Goal: Information Seeking & Learning: Check status

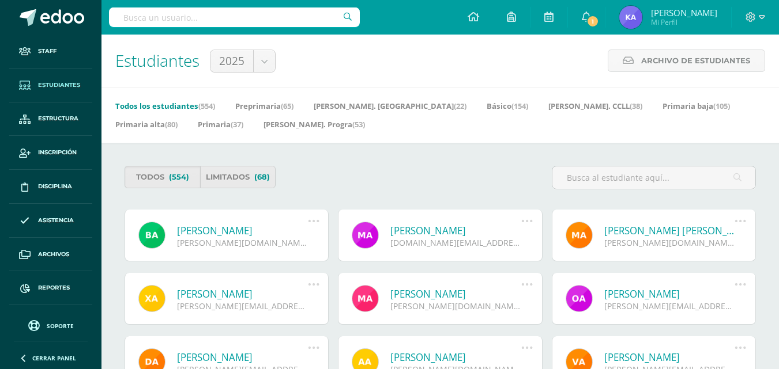
click at [136, 18] on input "text" at bounding box center [234, 17] width 251 height 20
type input "arriaga"
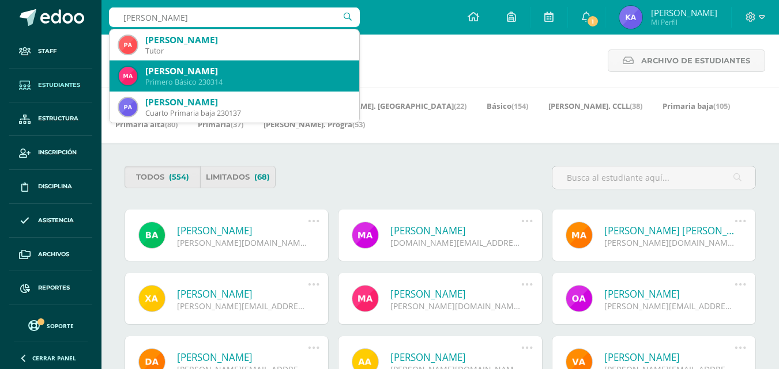
click at [193, 72] on div "Marjorie Daniela Arriaga Duarte" at bounding box center [247, 71] width 205 height 12
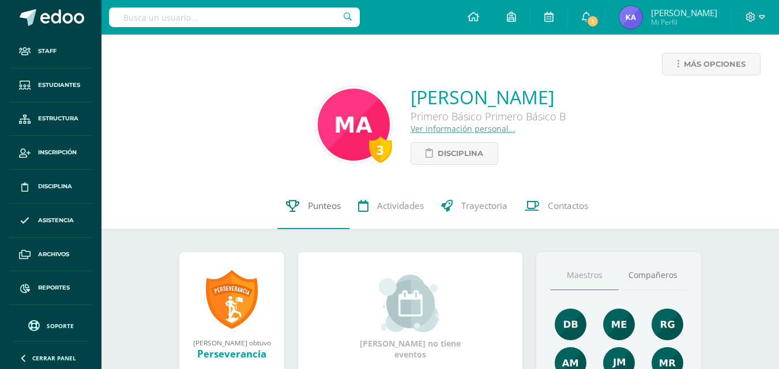
click at [304, 202] on link "Punteos" at bounding box center [313, 206] width 72 height 46
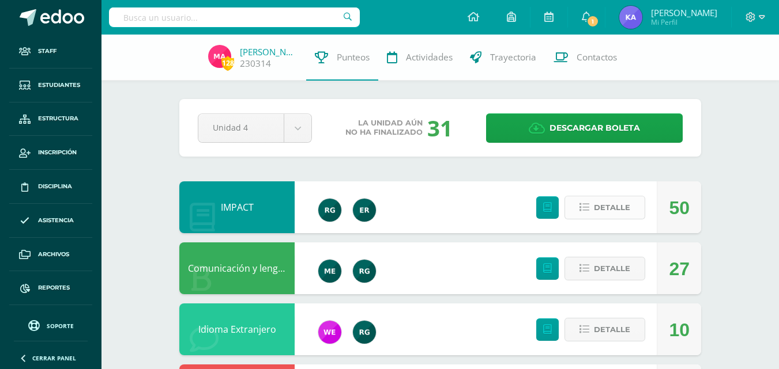
click at [585, 205] on icon at bounding box center [584, 208] width 10 height 10
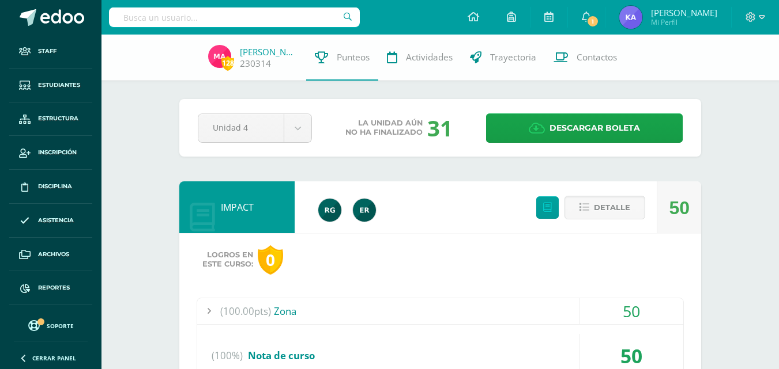
scroll to position [58, 0]
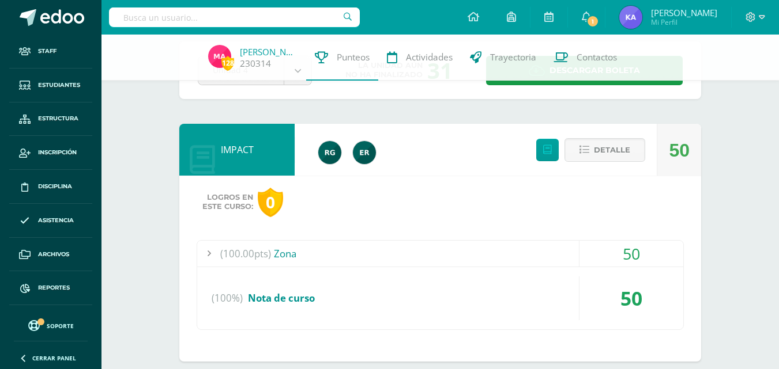
click at [229, 247] on span "(100.00pts)" at bounding box center [245, 254] width 51 height 26
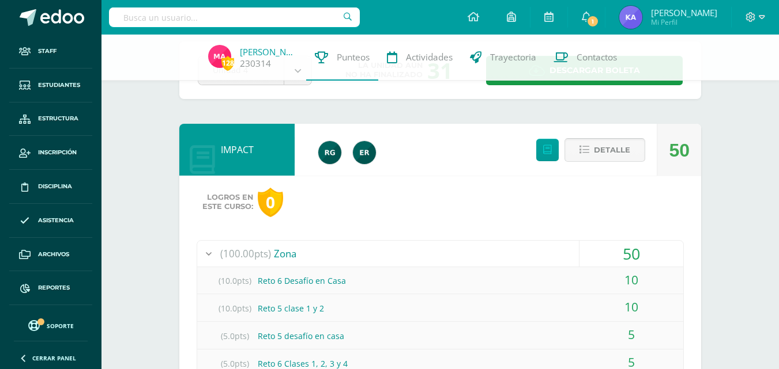
click at [612, 152] on span "Detalle" at bounding box center [612, 149] width 36 height 21
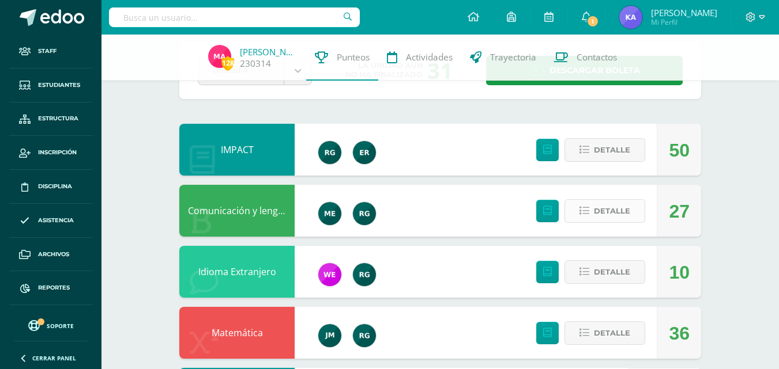
click at [618, 207] on span "Detalle" at bounding box center [612, 211] width 36 height 21
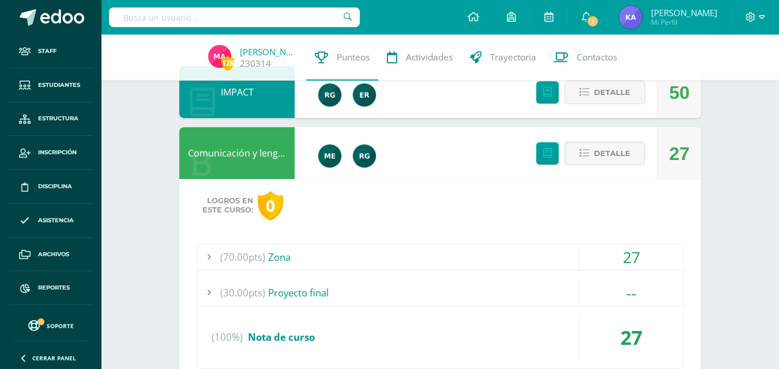
scroll to position [173, 0]
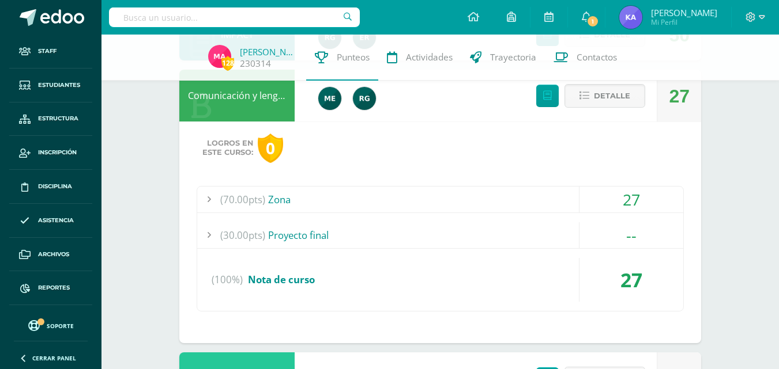
click at [297, 207] on div "(70.00pts) Zona" at bounding box center [440, 200] width 486 height 26
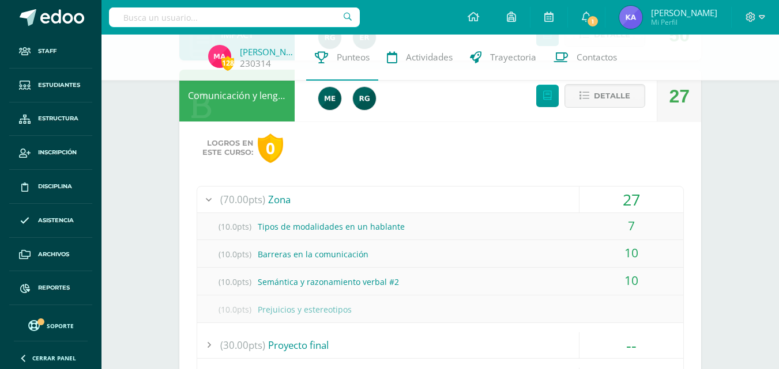
scroll to position [115, 0]
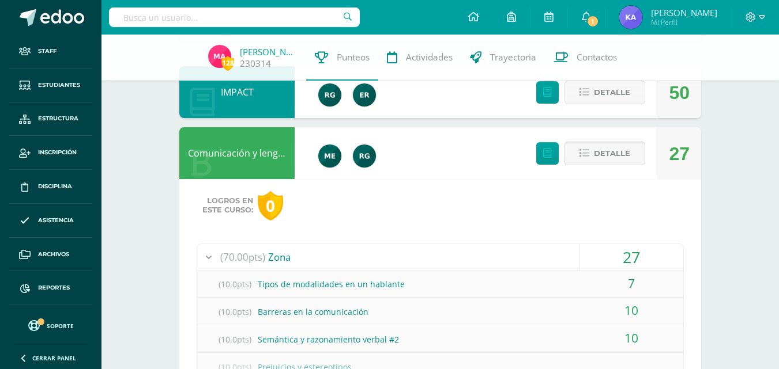
click at [618, 157] on span "Detalle" at bounding box center [612, 153] width 36 height 21
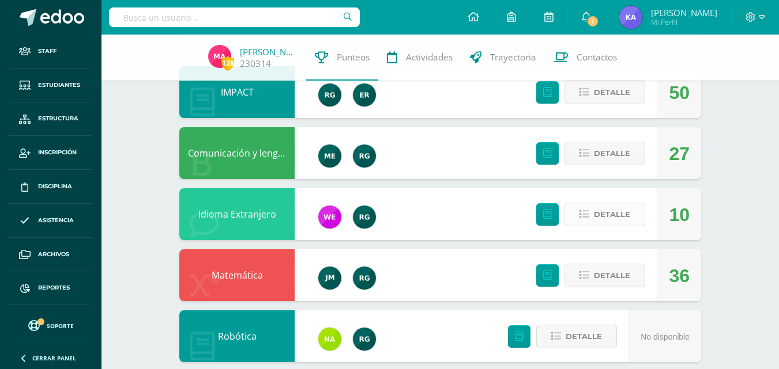
click at [631, 222] on button "Detalle" at bounding box center [604, 215] width 81 height 24
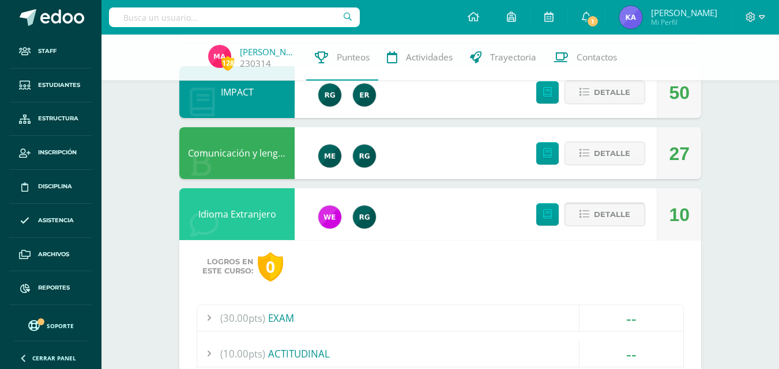
scroll to position [231, 0]
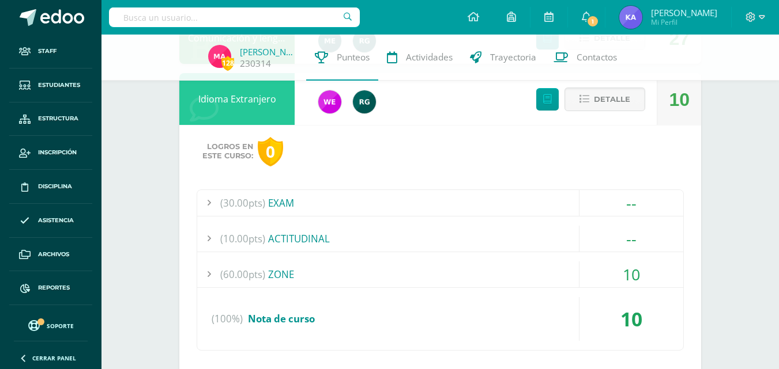
click at [273, 235] on div "(10.00pts) ACTITUDINAL" at bounding box center [440, 239] width 486 height 26
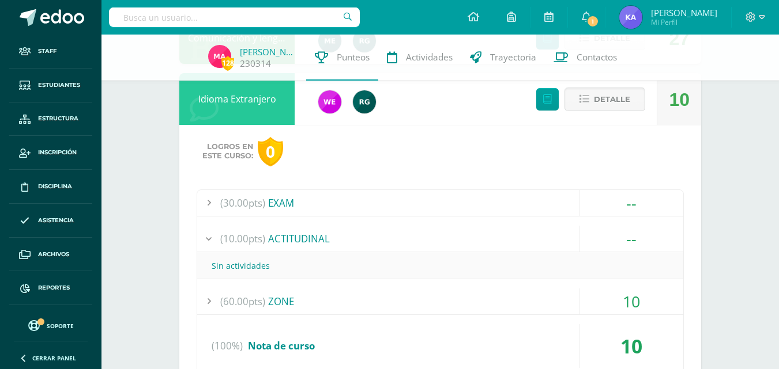
click at [273, 234] on div "(10.00pts) ACTITUDINAL" at bounding box center [440, 239] width 486 height 26
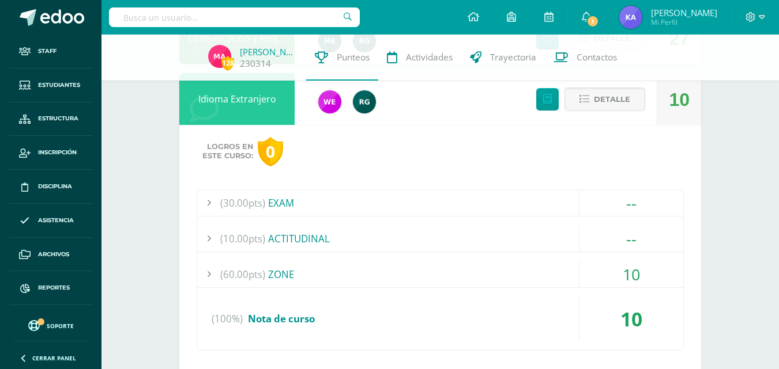
click at [313, 272] on div "(60.00pts) ZONE" at bounding box center [440, 275] width 486 height 26
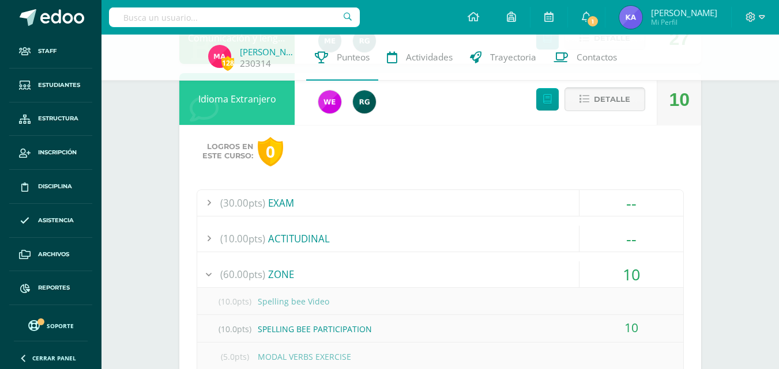
click at [616, 107] on span "Detalle" at bounding box center [612, 99] width 36 height 21
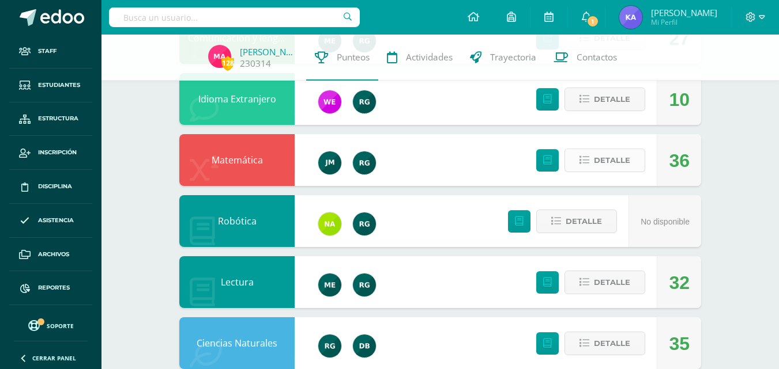
click at [598, 158] on span "Detalle" at bounding box center [612, 160] width 36 height 21
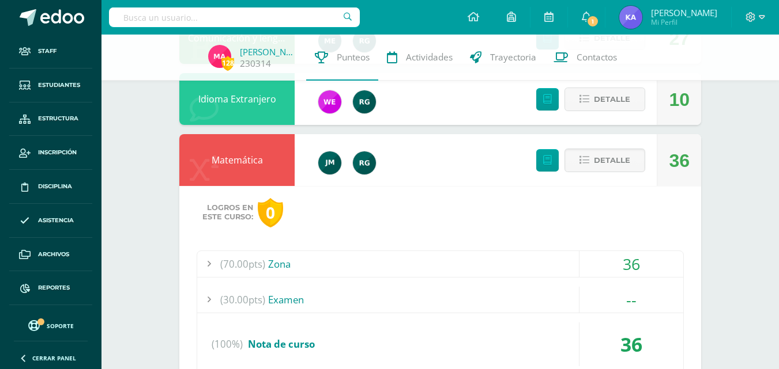
click at [266, 262] on div "(70.00pts) Zona" at bounding box center [440, 264] width 486 height 26
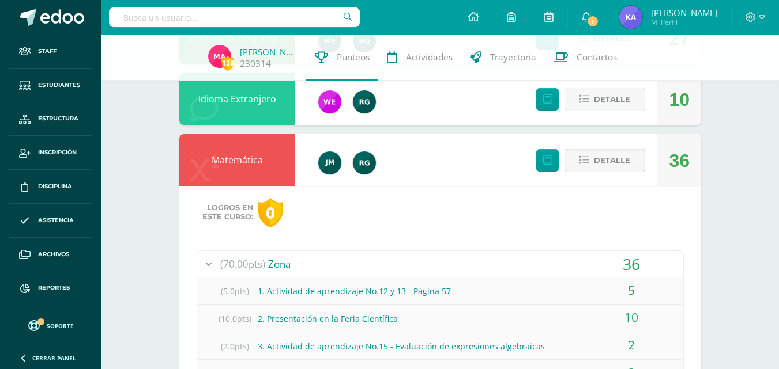
click at [605, 169] on span "Detalle" at bounding box center [612, 160] width 36 height 21
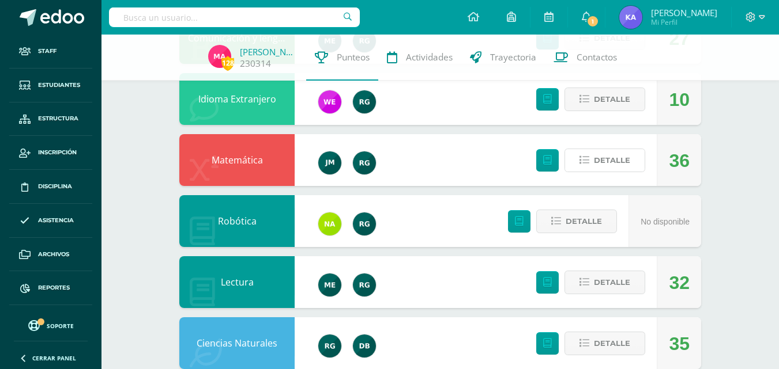
scroll to position [288, 0]
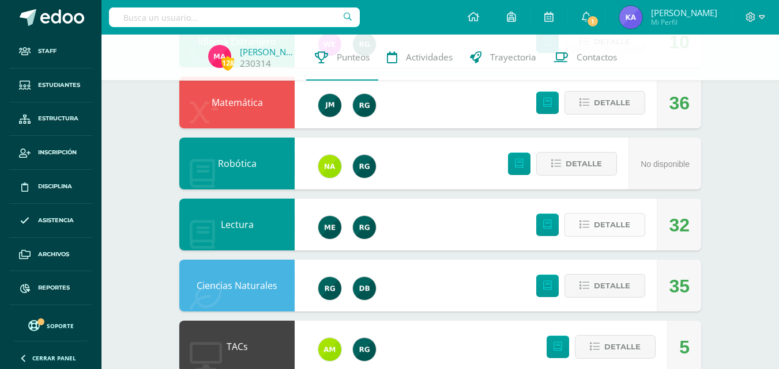
click at [627, 228] on span "Detalle" at bounding box center [612, 224] width 36 height 21
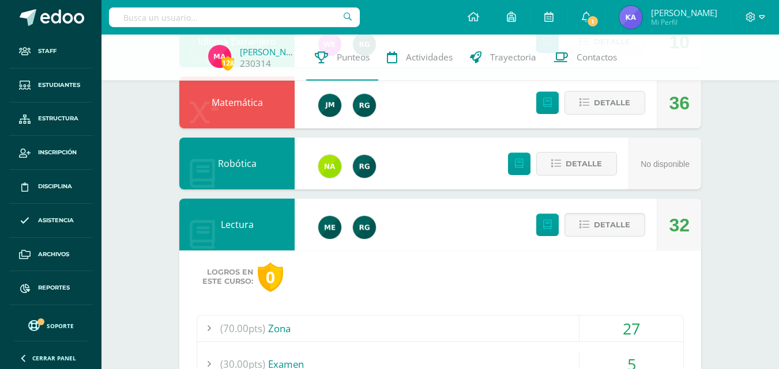
click at [242, 324] on span "(70.00pts)" at bounding box center [242, 329] width 45 height 26
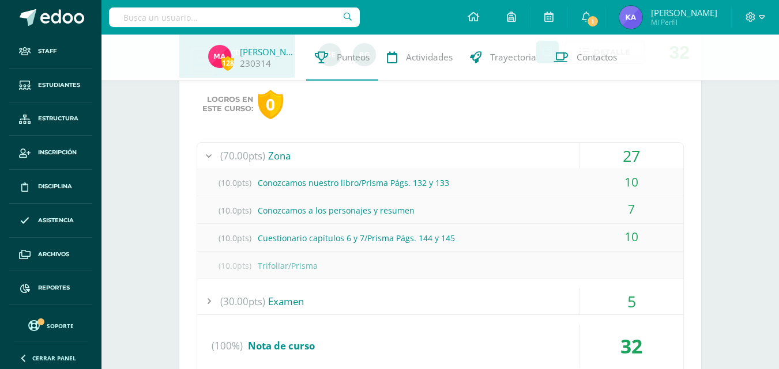
scroll to position [346, 0]
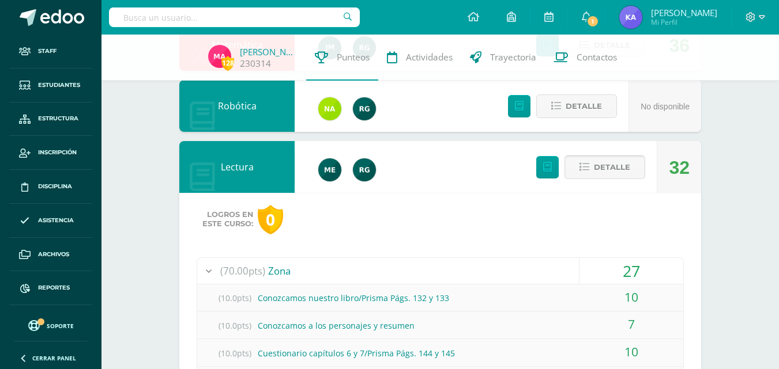
click at [581, 162] on button "Detalle" at bounding box center [604, 168] width 81 height 24
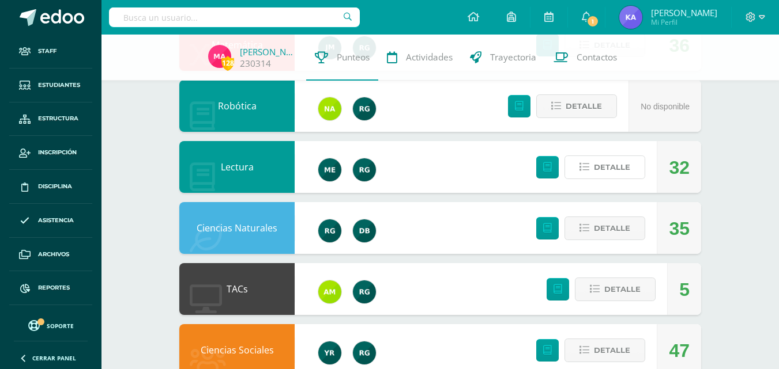
scroll to position [403, 0]
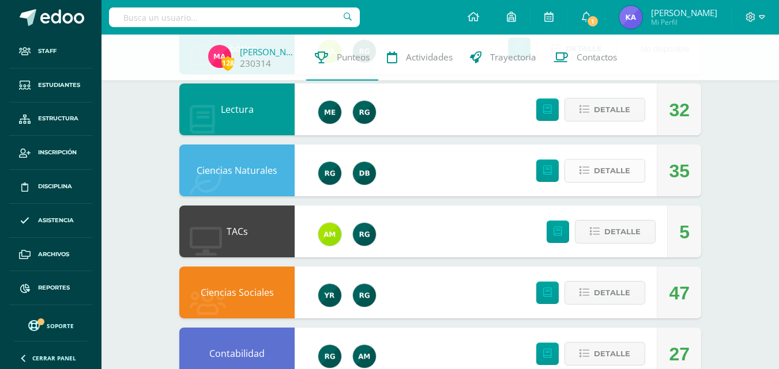
click at [605, 170] on span "Detalle" at bounding box center [612, 170] width 36 height 21
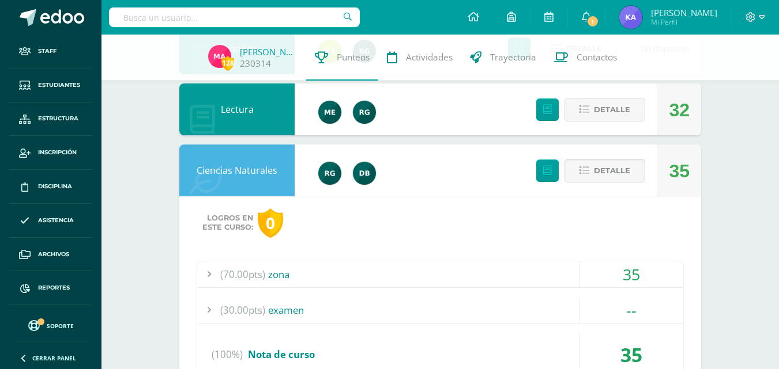
click at [271, 277] on div "(70.00pts) zona" at bounding box center [440, 275] width 486 height 26
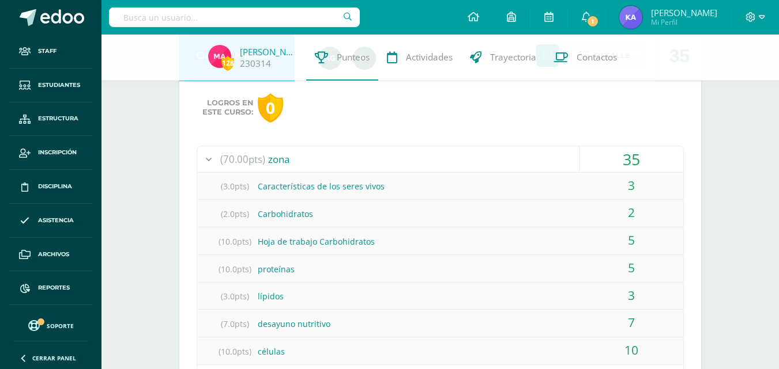
scroll to position [461, 0]
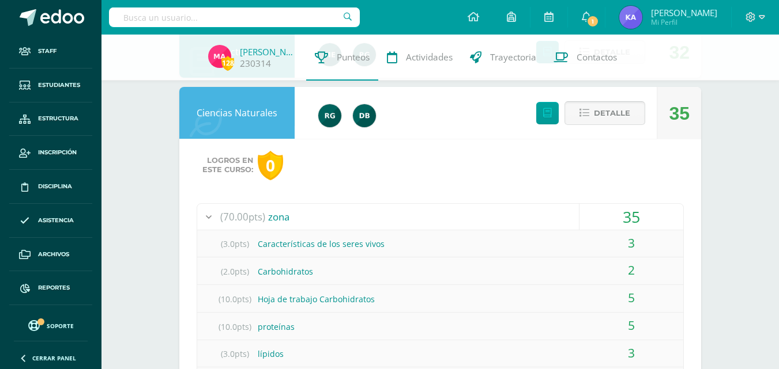
click at [616, 116] on span "Detalle" at bounding box center [612, 113] width 36 height 21
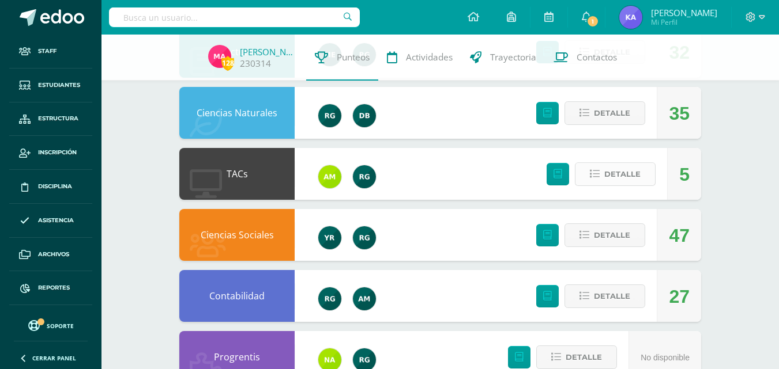
click at [635, 169] on span "Detalle" at bounding box center [622, 174] width 36 height 21
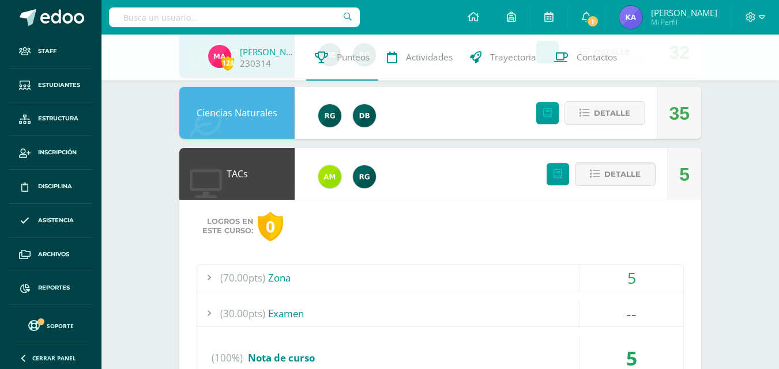
click at [275, 275] on div "(70.00pts) Zona" at bounding box center [440, 278] width 486 height 26
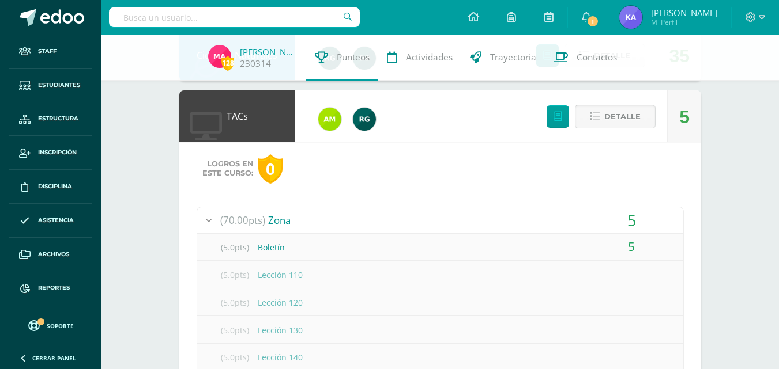
click at [633, 118] on span "Detalle" at bounding box center [622, 116] width 36 height 21
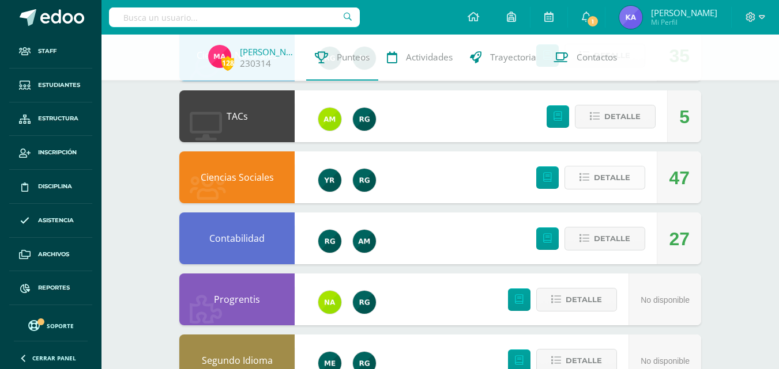
click at [606, 184] on span "Detalle" at bounding box center [612, 177] width 36 height 21
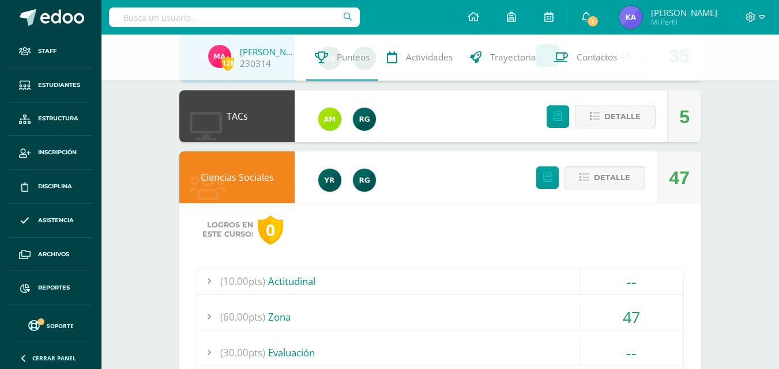
click at [263, 316] on span "(60.00pts)" at bounding box center [242, 317] width 45 height 26
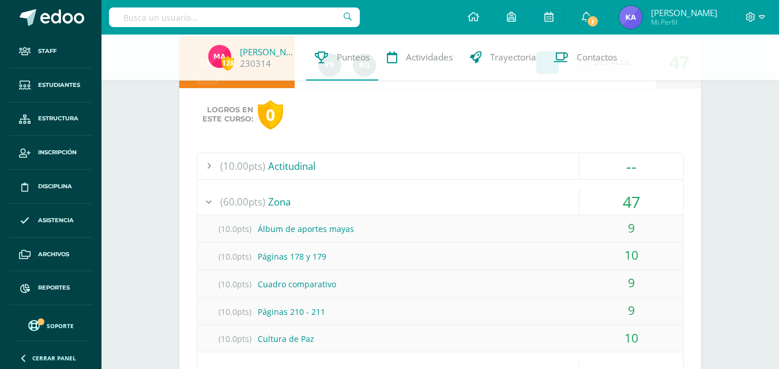
scroll to position [576, 0]
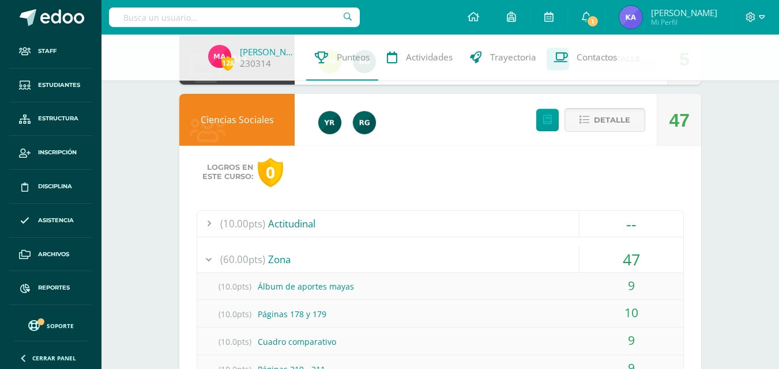
click at [626, 118] on span "Detalle" at bounding box center [612, 120] width 36 height 21
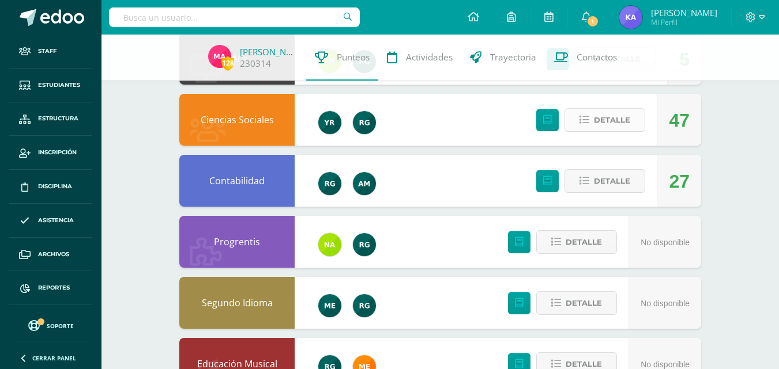
click at [611, 123] on span "Detalle" at bounding box center [612, 120] width 36 height 21
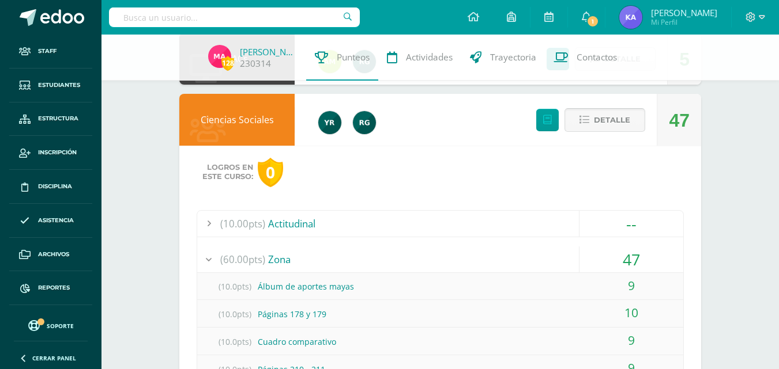
click at [599, 118] on span "Detalle" at bounding box center [612, 120] width 36 height 21
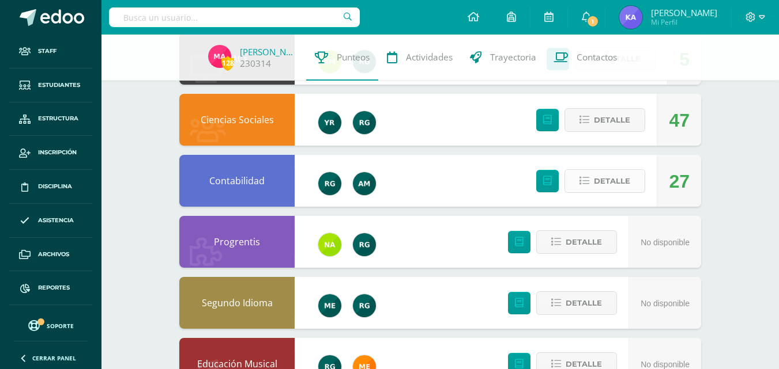
click at [614, 186] on span "Detalle" at bounding box center [612, 181] width 36 height 21
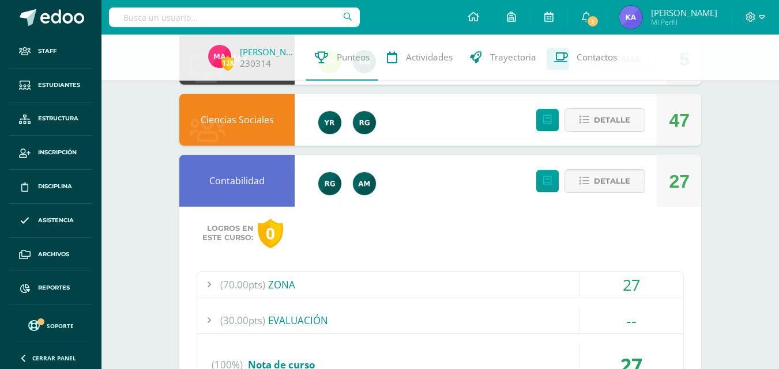
click at [247, 281] on span "(70.00pts)" at bounding box center [242, 285] width 45 height 26
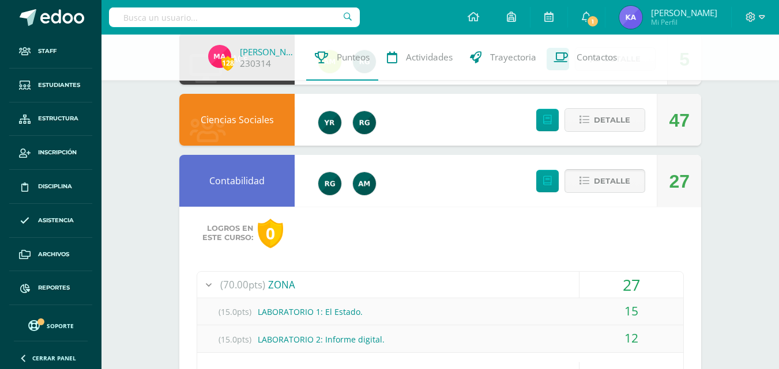
click at [609, 182] on span "Detalle" at bounding box center [612, 181] width 36 height 21
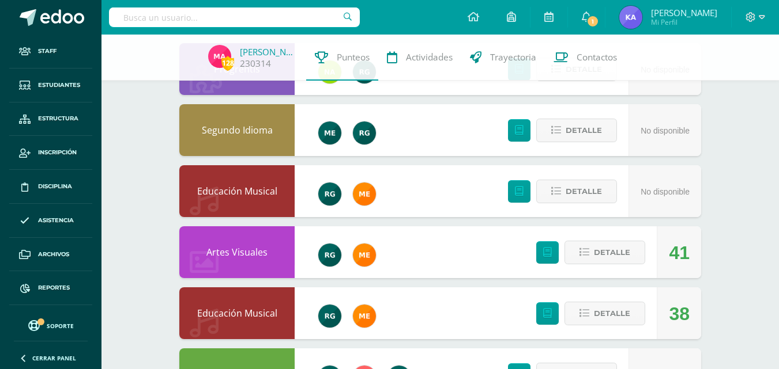
scroll to position [807, 0]
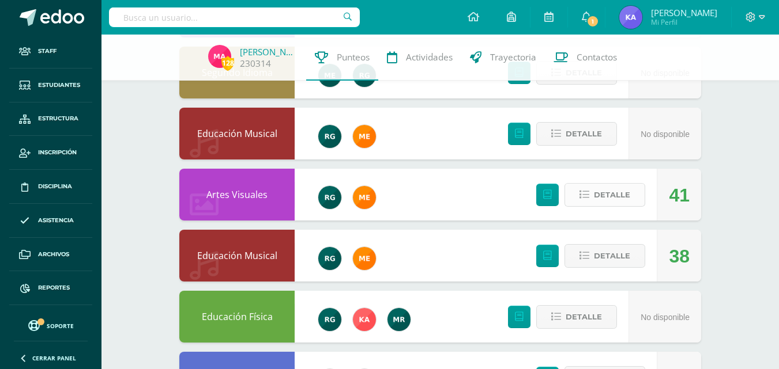
click at [594, 185] on span "Detalle" at bounding box center [612, 194] width 36 height 21
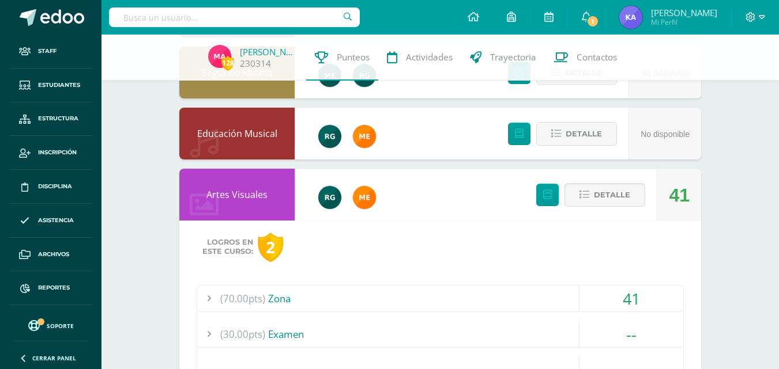
click at [258, 305] on span "(70.00pts)" at bounding box center [242, 299] width 45 height 26
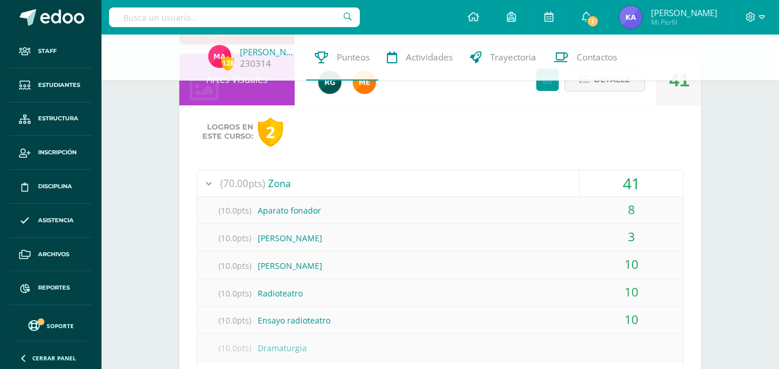
scroll to position [865, 0]
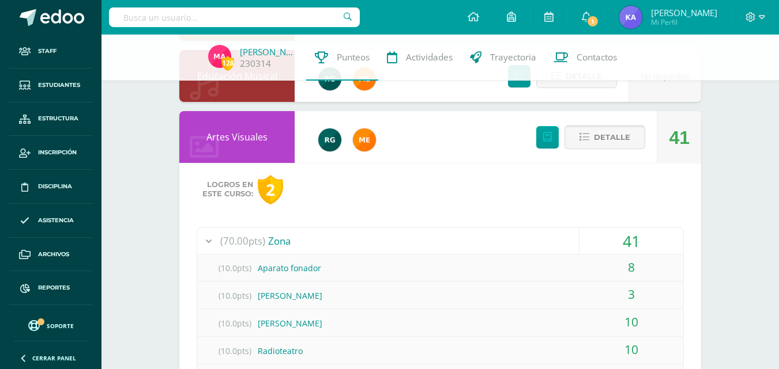
click at [617, 135] on span "Detalle" at bounding box center [612, 137] width 36 height 21
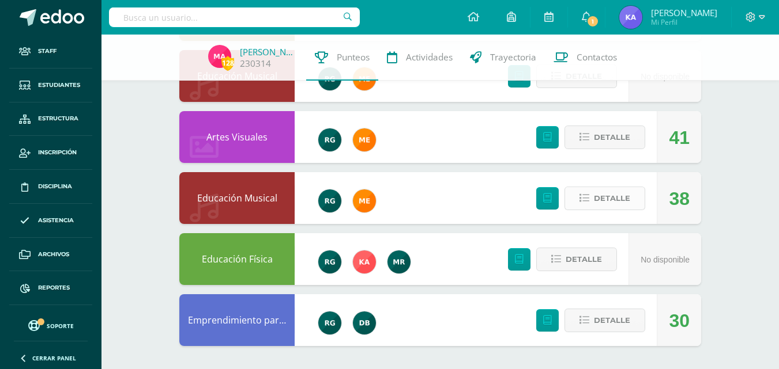
click at [628, 205] on span "Detalle" at bounding box center [612, 198] width 36 height 21
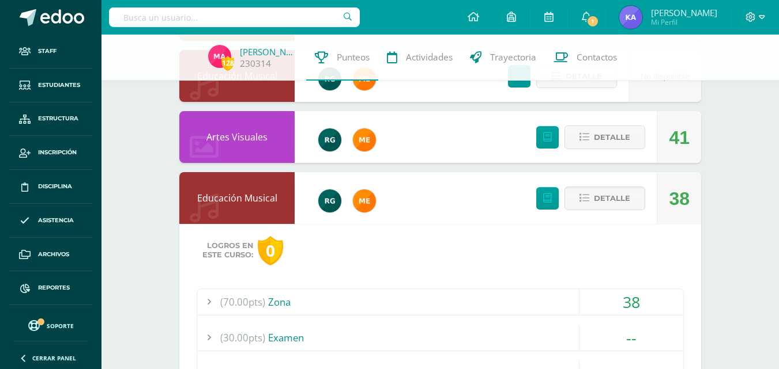
scroll to position [922, 0]
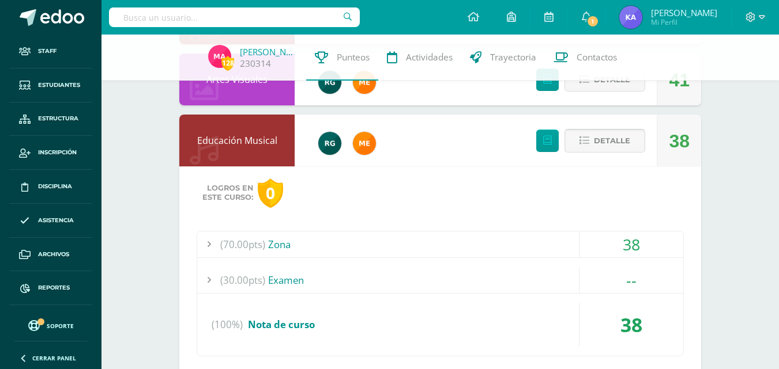
click at [614, 139] on span "Detalle" at bounding box center [612, 140] width 36 height 21
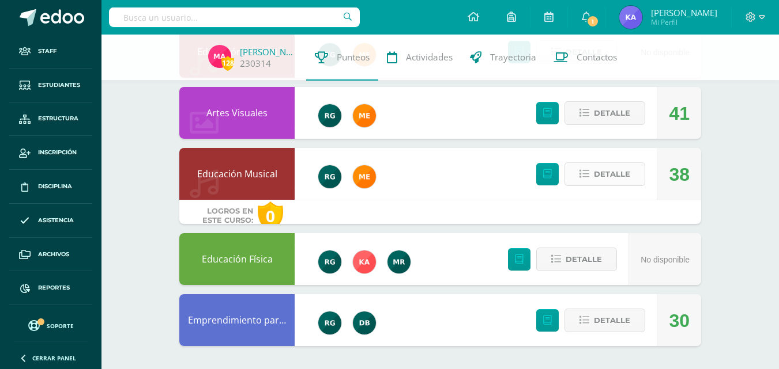
scroll to position [865, 0]
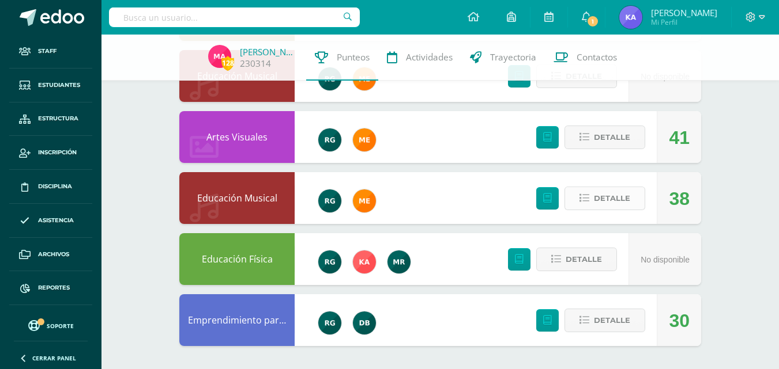
click at [628, 193] on span "Detalle" at bounding box center [612, 198] width 36 height 21
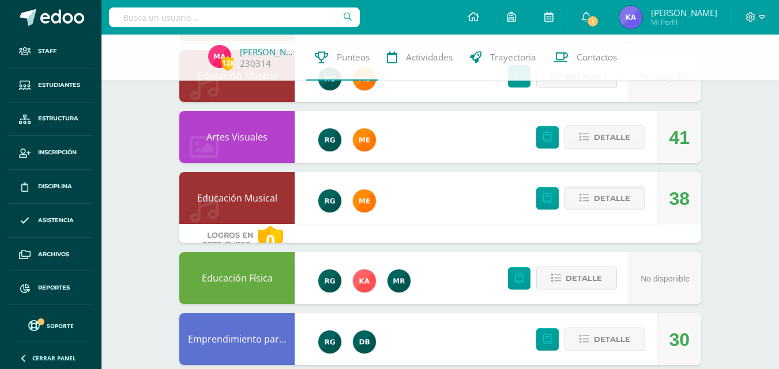
scroll to position [922, 0]
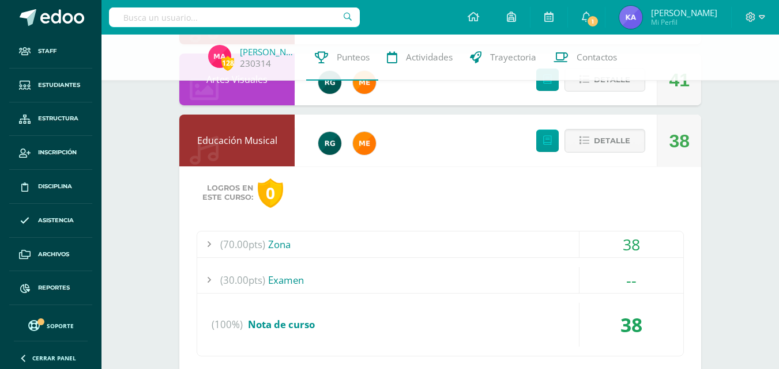
click at [278, 242] on div "(70.00pts) Zona" at bounding box center [440, 245] width 486 height 26
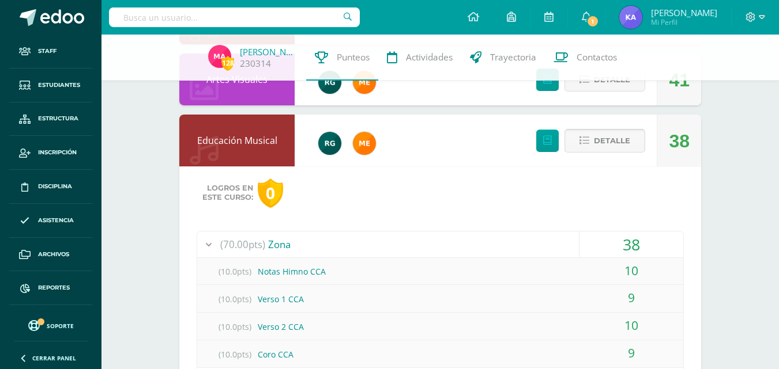
click at [617, 150] on span "Detalle" at bounding box center [612, 140] width 36 height 21
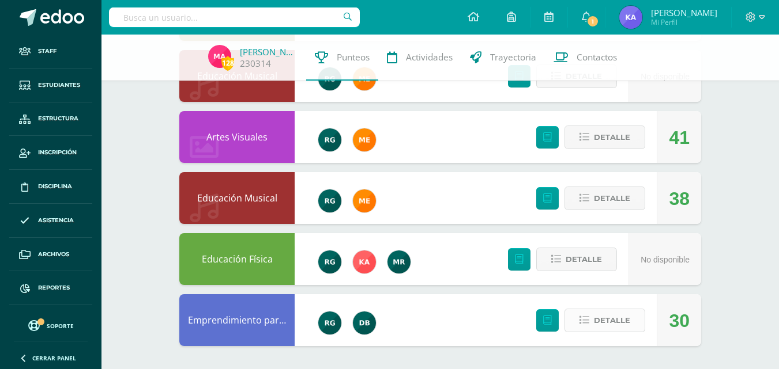
click at [607, 313] on span "Detalle" at bounding box center [612, 320] width 36 height 21
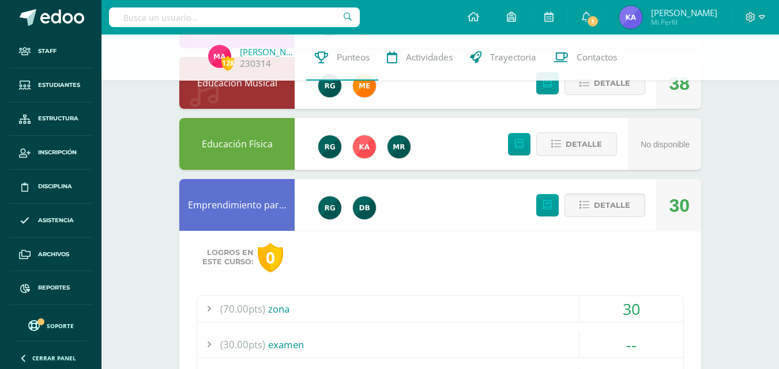
scroll to position [1037, 0]
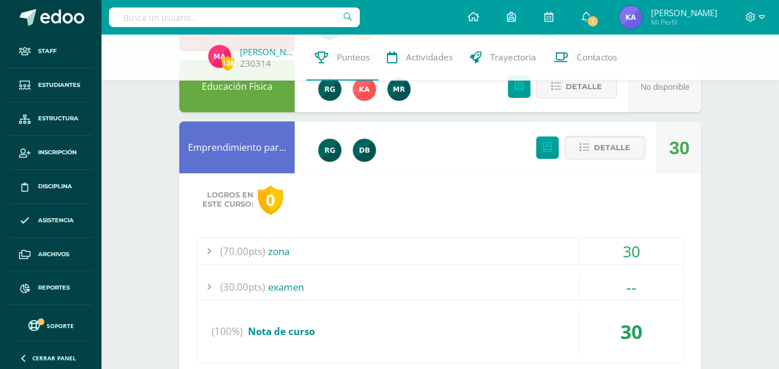
click at [236, 250] on span "(70.00pts)" at bounding box center [242, 252] width 45 height 26
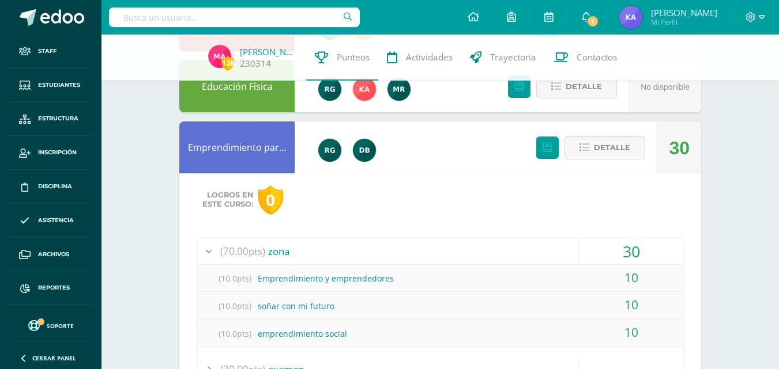
scroll to position [1153, 0]
click at [617, 145] on span "Detalle" at bounding box center [612, 147] width 36 height 21
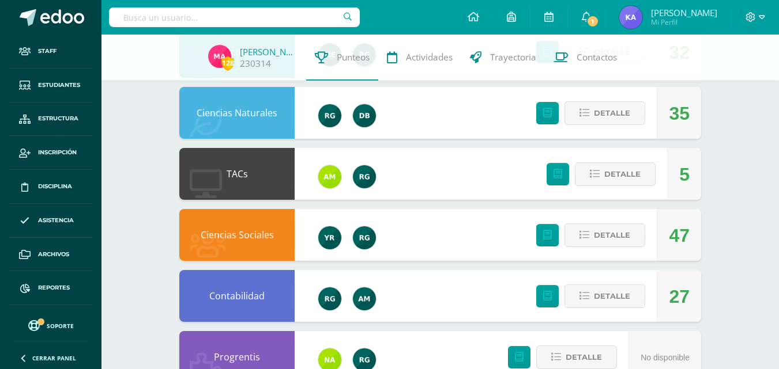
scroll to position [173, 0]
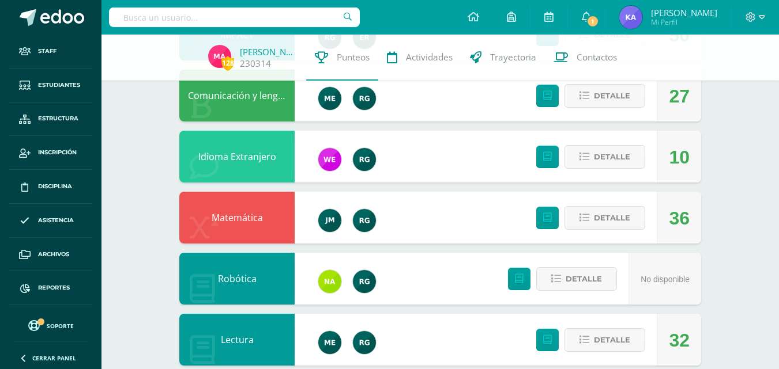
click at [172, 20] on input "text" at bounding box center [234, 17] width 251 height 20
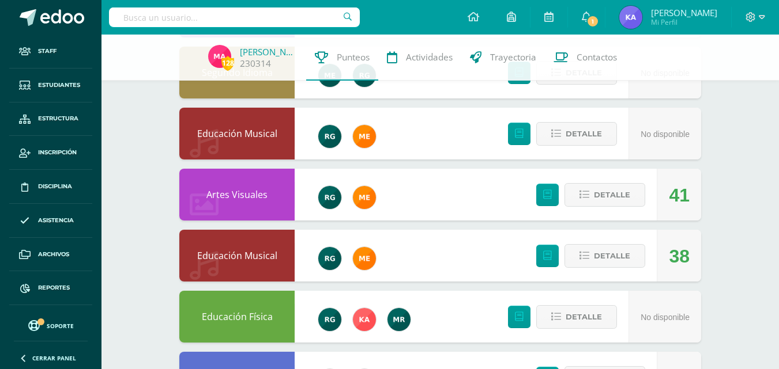
scroll to position [865, 0]
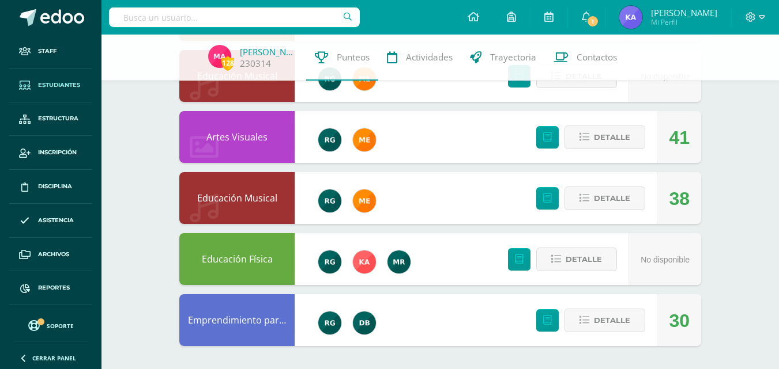
click at [51, 82] on span "Estudiantes" at bounding box center [59, 85] width 42 height 9
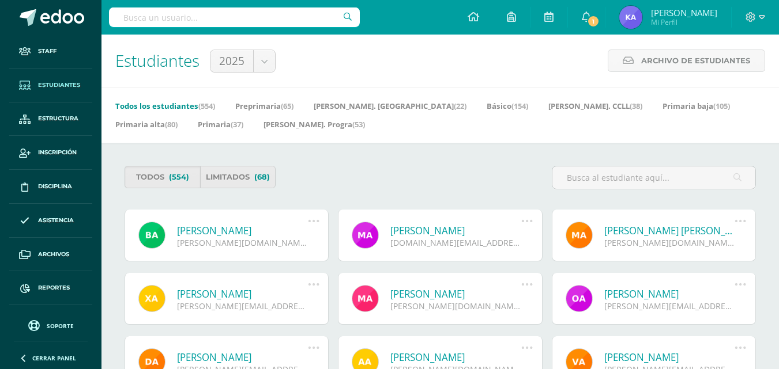
click at [184, 19] on input "text" at bounding box center [234, 17] width 251 height 20
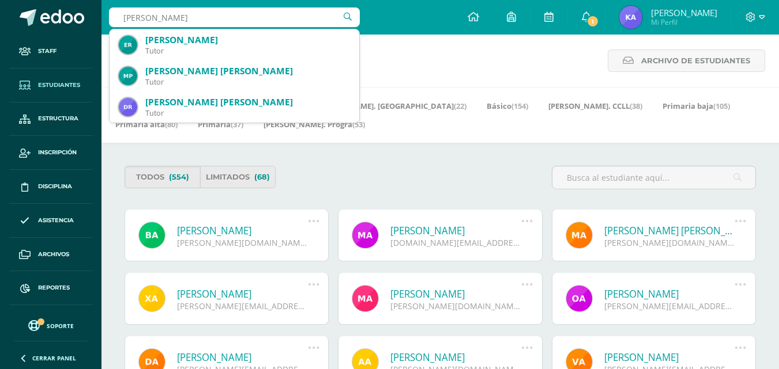
type input "mario rodrigo"
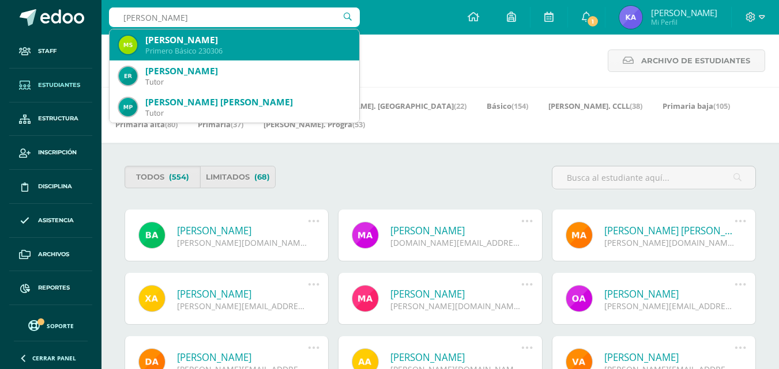
click at [182, 38] on div "Mario Rodrigo Solares Rojas" at bounding box center [247, 40] width 205 height 12
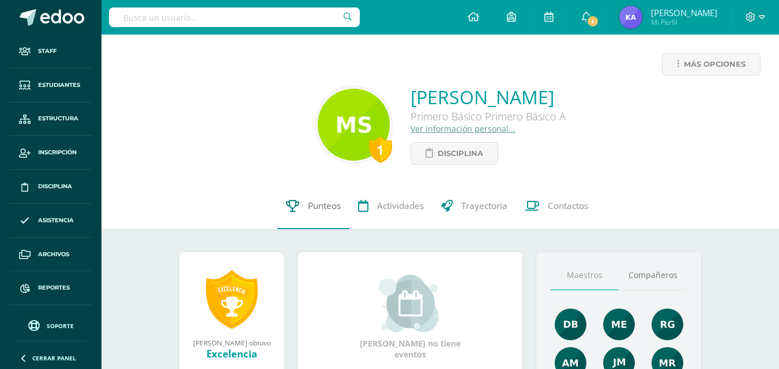
click at [319, 204] on span "Punteos" at bounding box center [324, 206] width 33 height 12
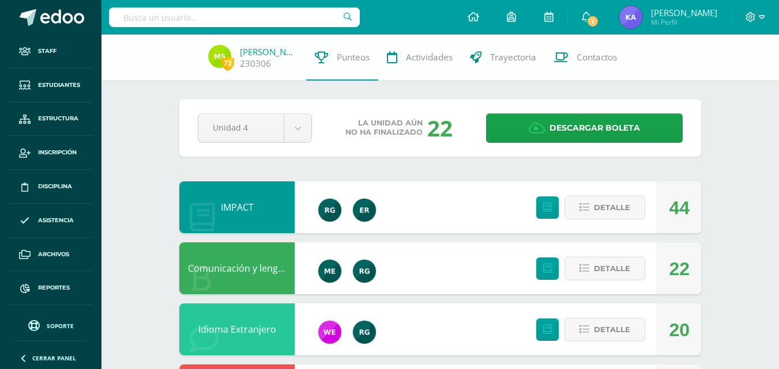
scroll to position [115, 0]
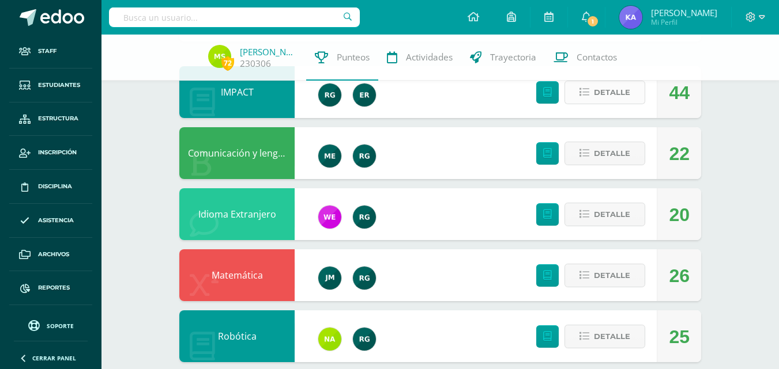
click at [608, 89] on span "Detalle" at bounding box center [612, 92] width 36 height 21
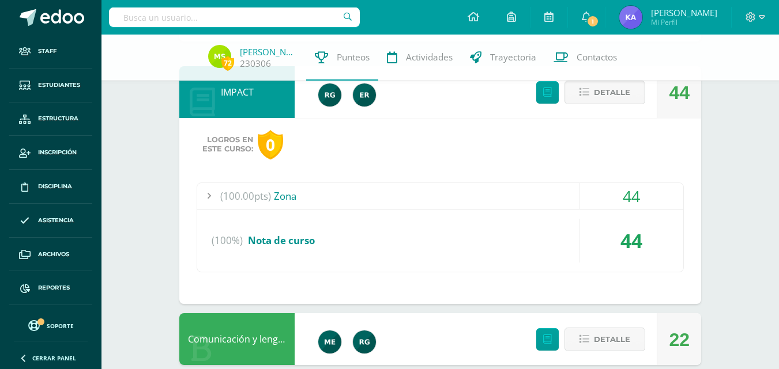
click at [248, 191] on span "(100.00pts)" at bounding box center [245, 196] width 51 height 26
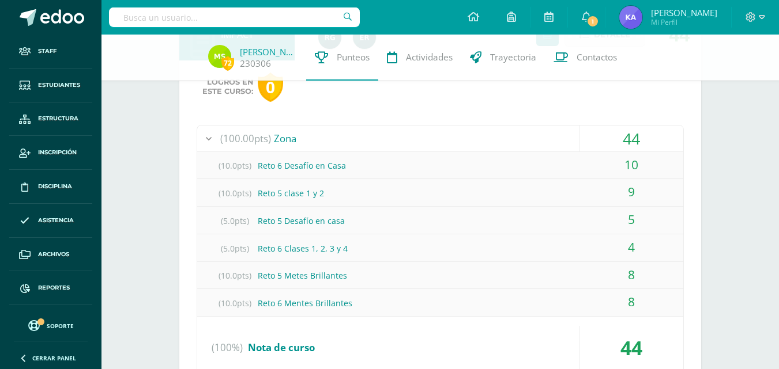
scroll to position [58, 0]
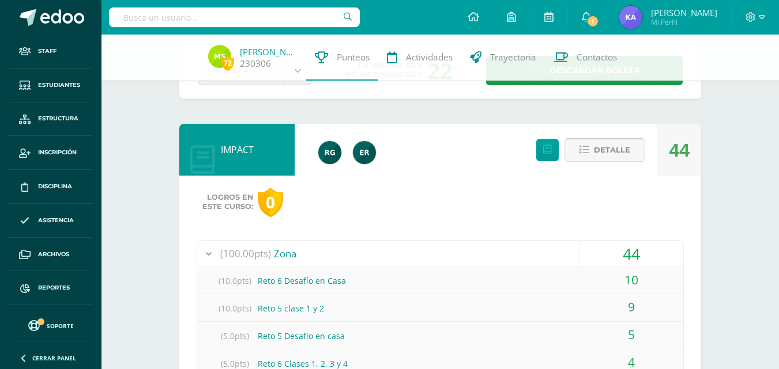
click at [610, 147] on span "Detalle" at bounding box center [612, 149] width 36 height 21
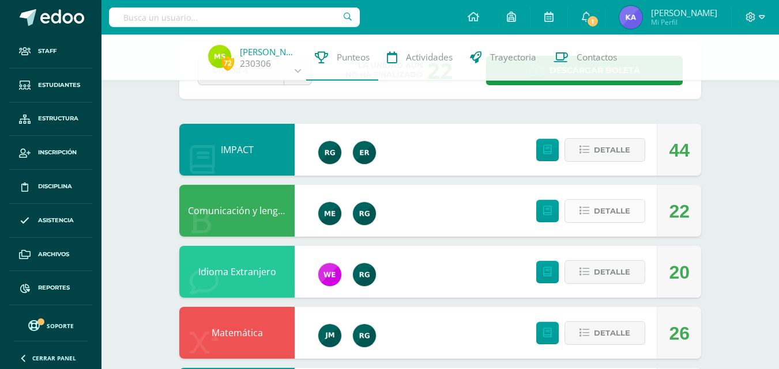
click at [606, 215] on span "Detalle" at bounding box center [612, 211] width 36 height 21
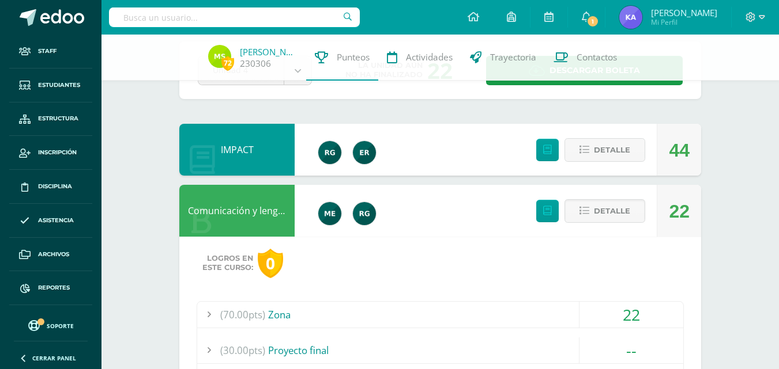
click at [255, 308] on span "(70.00pts)" at bounding box center [242, 315] width 45 height 26
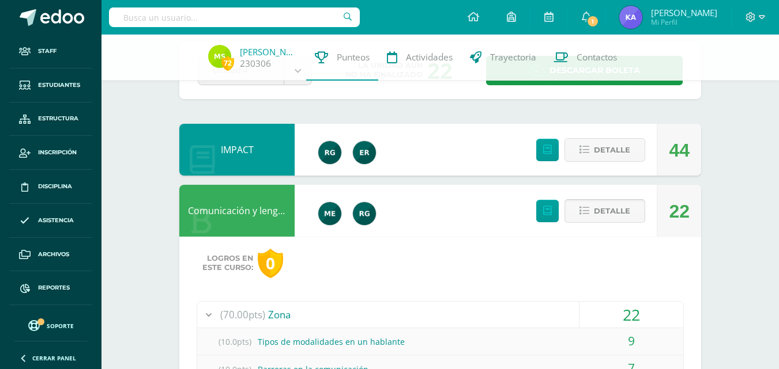
click at [625, 208] on span "Detalle" at bounding box center [612, 211] width 36 height 21
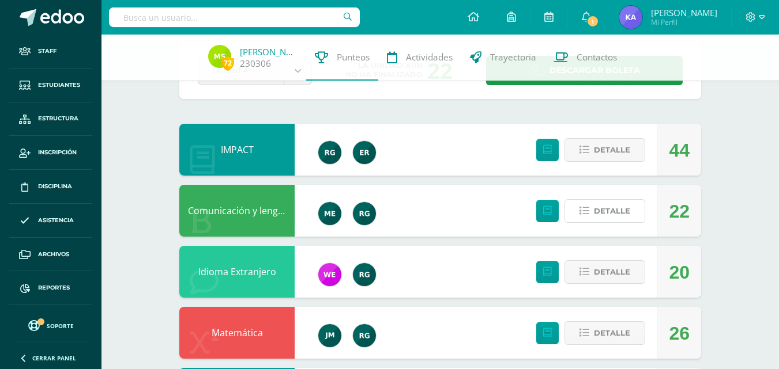
scroll to position [173, 0]
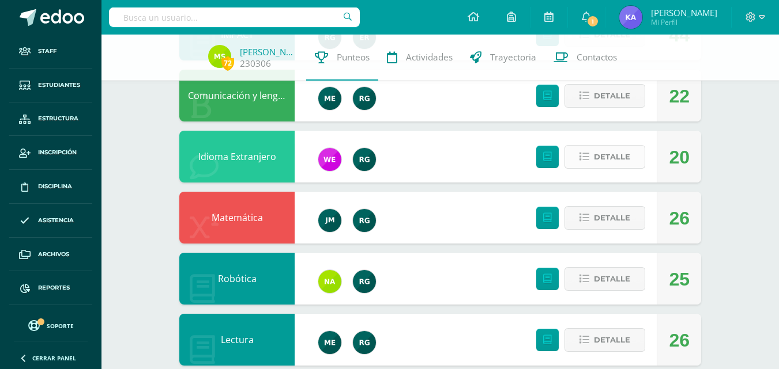
click at [629, 164] on span "Detalle" at bounding box center [612, 156] width 36 height 21
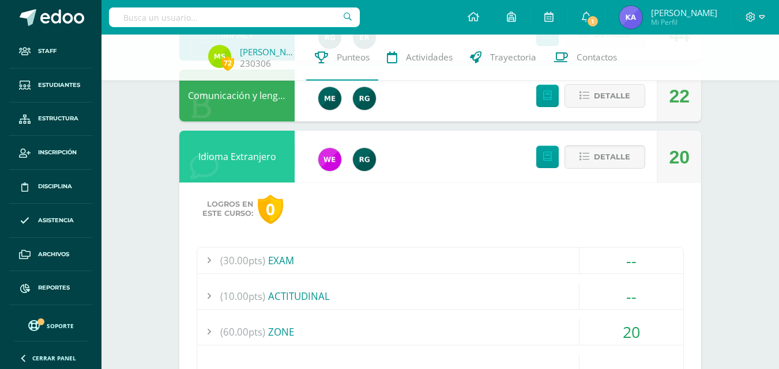
click at [290, 334] on div "(60.00pts) ZONE" at bounding box center [440, 332] width 486 height 26
click at [600, 154] on span "Detalle" at bounding box center [612, 156] width 36 height 21
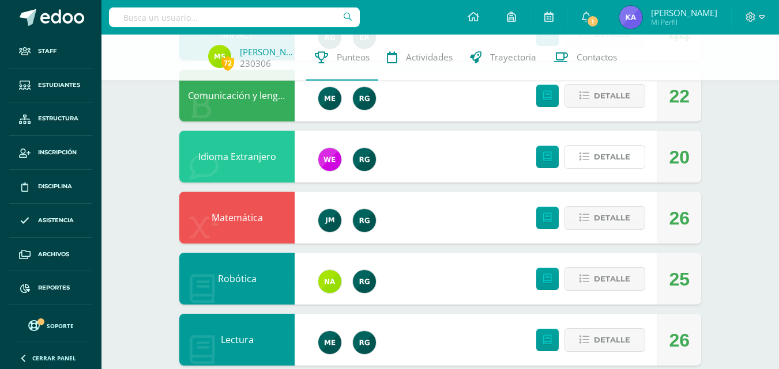
scroll to position [231, 0]
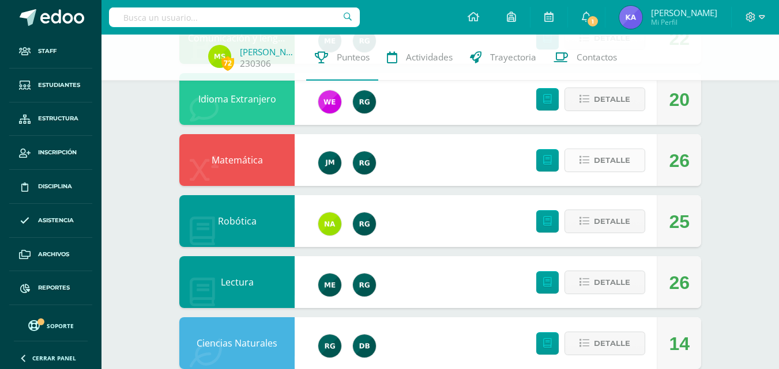
click at [632, 159] on button "Detalle" at bounding box center [604, 161] width 81 height 24
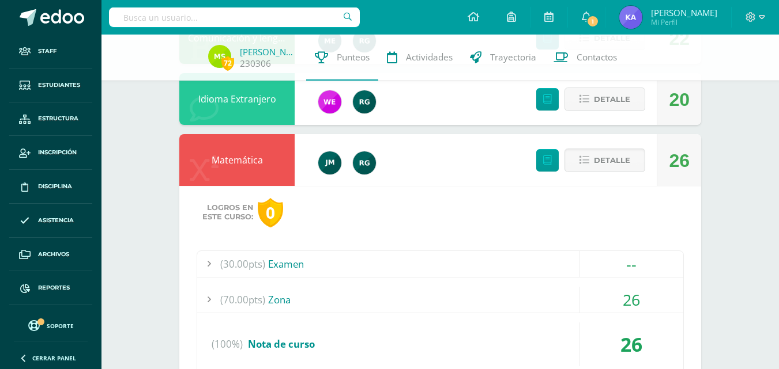
click at [242, 300] on span "(70.00pts)" at bounding box center [242, 300] width 45 height 26
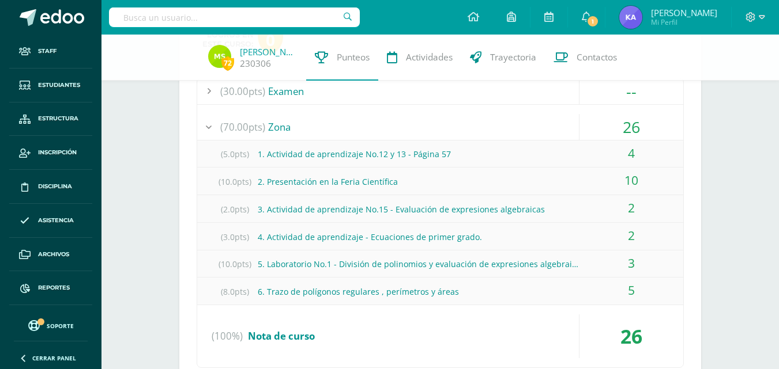
scroll to position [288, 0]
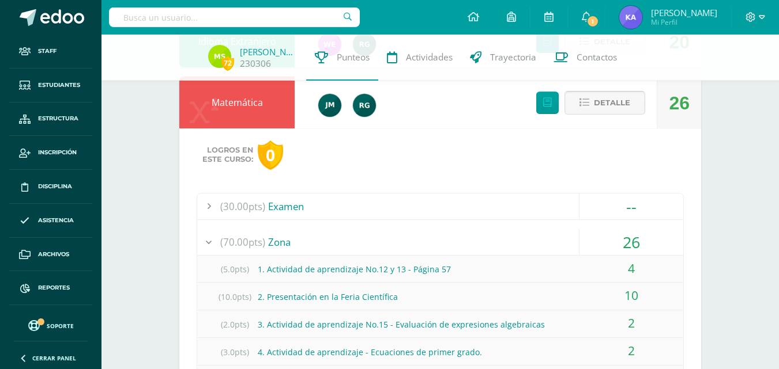
click at [613, 97] on span "Detalle" at bounding box center [612, 102] width 36 height 21
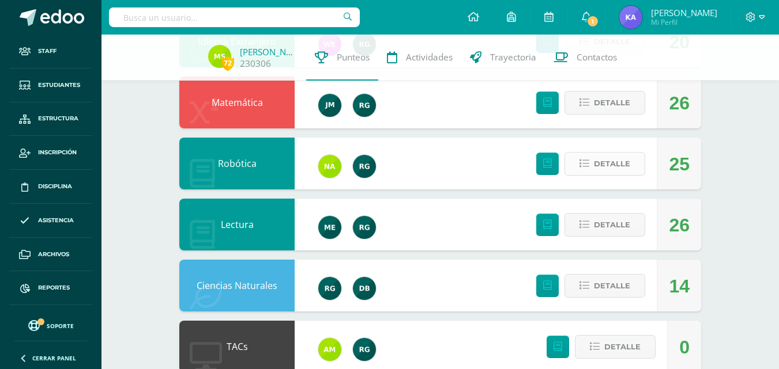
click at [603, 163] on span "Detalle" at bounding box center [612, 163] width 36 height 21
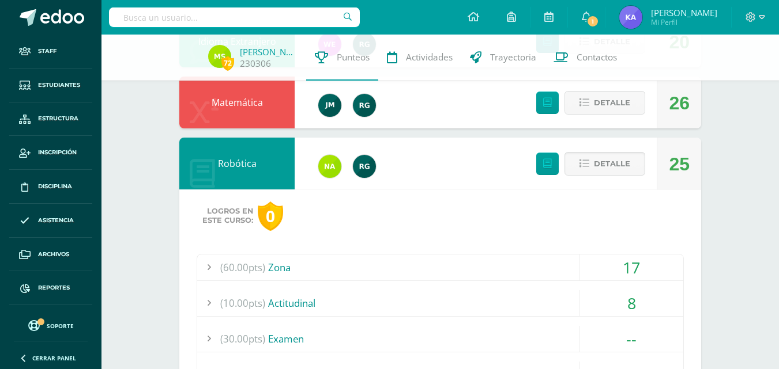
click at [273, 262] on div "(60.00pts) Zona" at bounding box center [440, 268] width 486 height 26
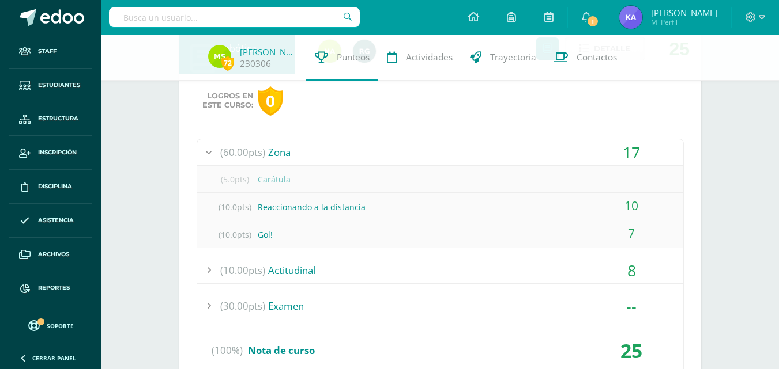
scroll to position [346, 0]
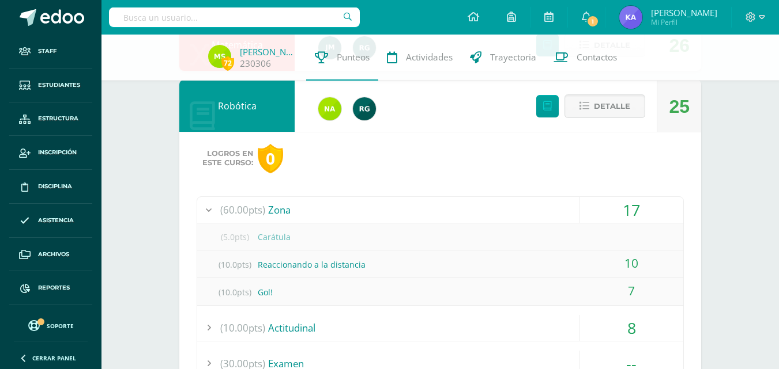
click at [615, 93] on div "Detalle" at bounding box center [588, 106] width 138 height 52
click at [620, 99] on span "Detalle" at bounding box center [612, 106] width 36 height 21
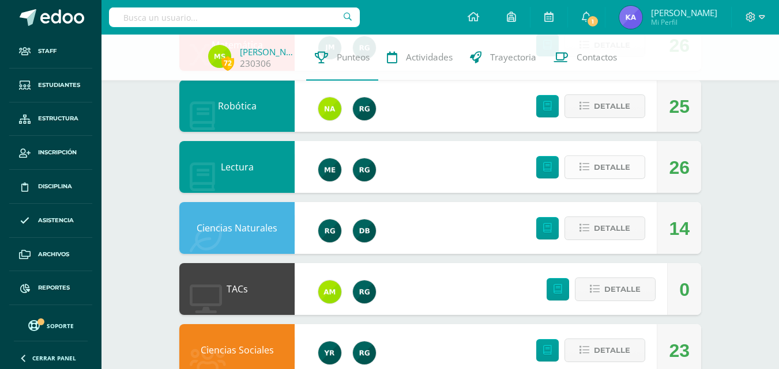
click at [622, 169] on span "Detalle" at bounding box center [612, 167] width 36 height 21
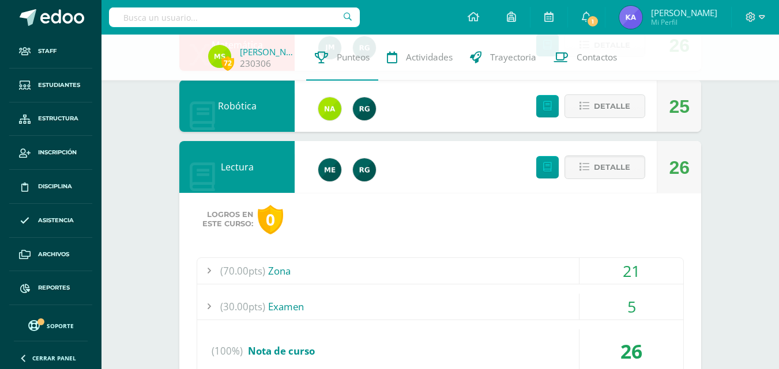
click at [240, 276] on span "(70.00pts)" at bounding box center [242, 271] width 45 height 26
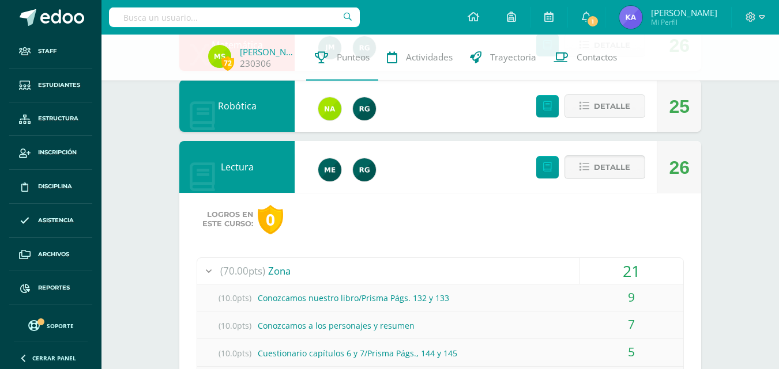
click at [624, 168] on span "Detalle" at bounding box center [612, 167] width 36 height 21
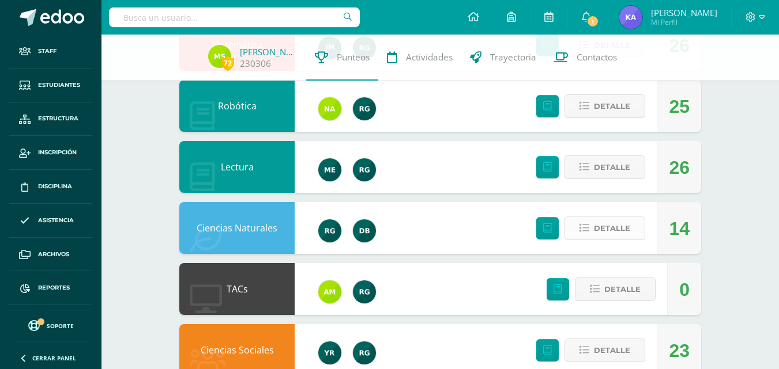
click at [625, 231] on span "Detalle" at bounding box center [612, 228] width 36 height 21
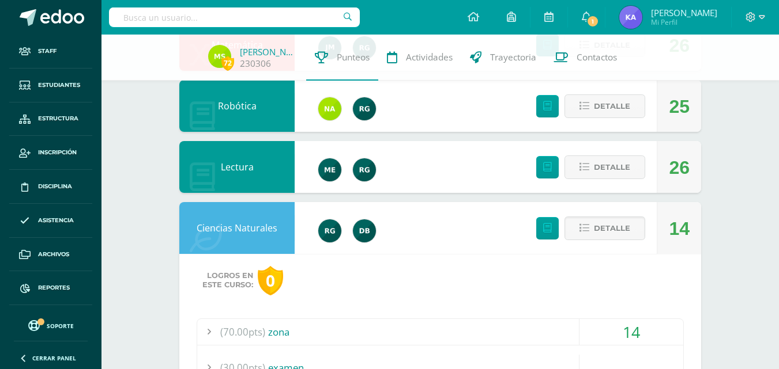
scroll to position [461, 0]
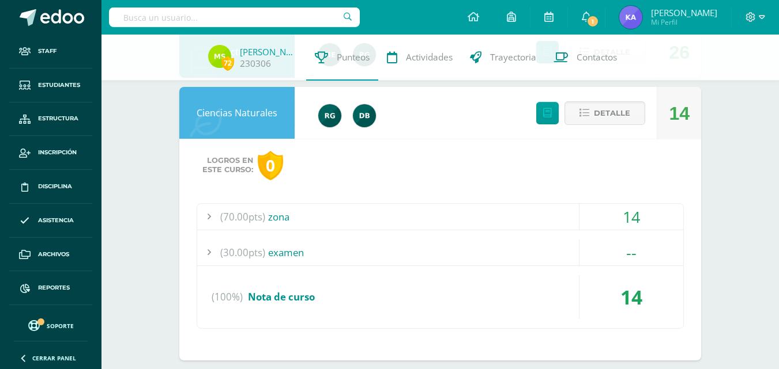
click at [279, 220] on div "(70.00pts) zona" at bounding box center [440, 217] width 486 height 26
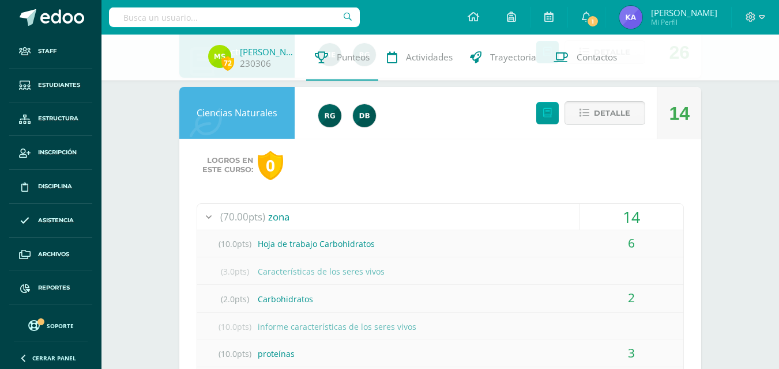
click at [594, 105] on button "Detalle" at bounding box center [604, 113] width 81 height 24
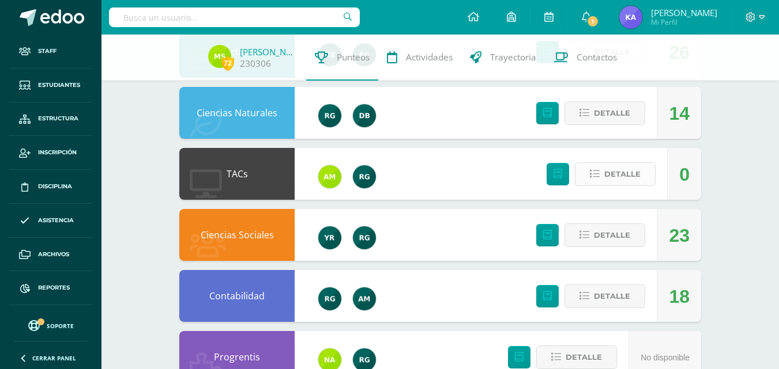
click at [618, 176] on span "Detalle" at bounding box center [622, 174] width 36 height 21
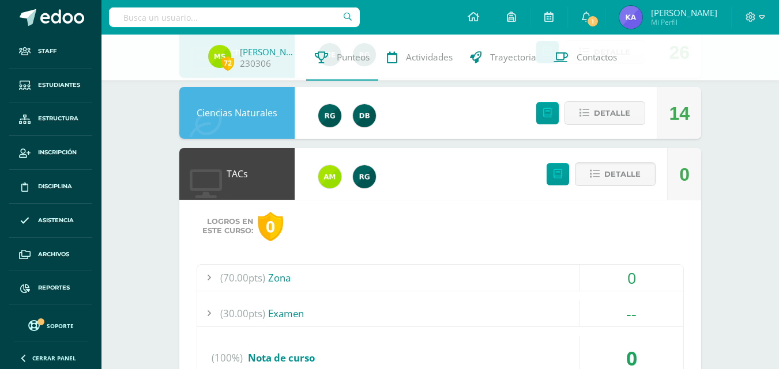
click at [290, 282] on div "(70.00pts) Zona" at bounding box center [440, 278] width 486 height 26
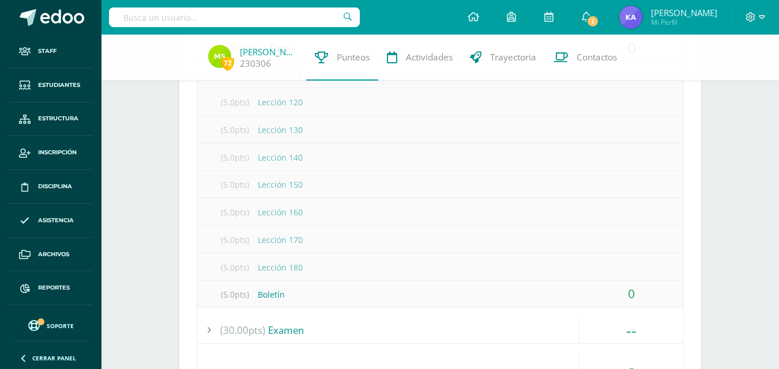
scroll to position [519, 0]
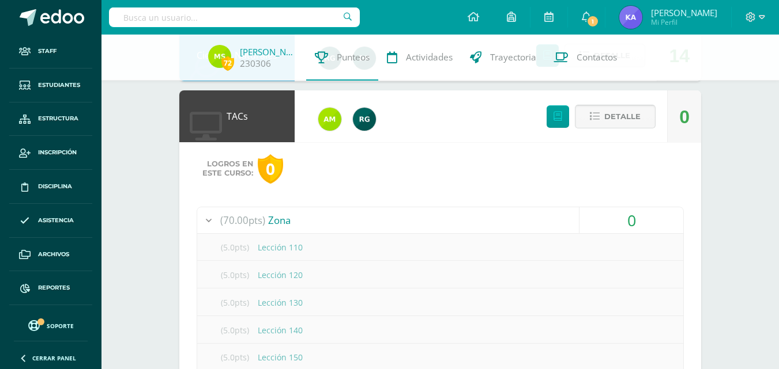
click at [616, 110] on span "Detalle" at bounding box center [622, 116] width 36 height 21
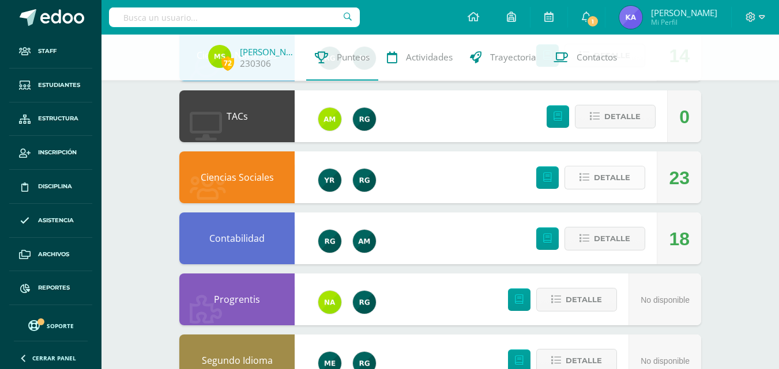
click at [612, 181] on span "Detalle" at bounding box center [612, 177] width 36 height 21
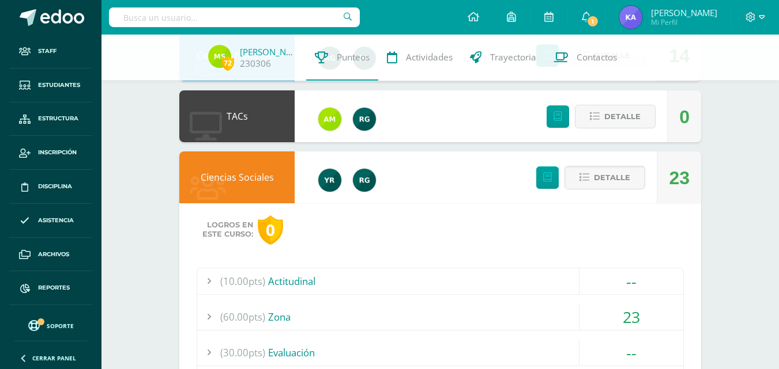
click at [243, 282] on span "(10.00pts)" at bounding box center [242, 282] width 45 height 26
click at [246, 281] on span "(10.00pts)" at bounding box center [242, 282] width 45 height 26
click at [246, 314] on span "(60.00pts)" at bounding box center [242, 317] width 45 height 26
click at [614, 164] on div "Detalle" at bounding box center [588, 178] width 138 height 52
click at [618, 182] on span "Detalle" at bounding box center [612, 177] width 36 height 21
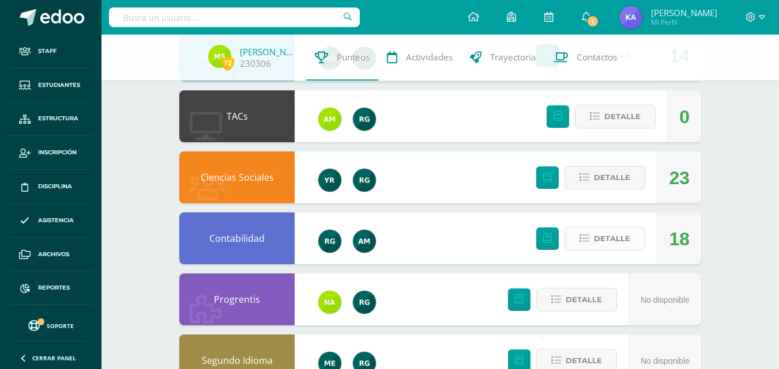
click at [627, 240] on span "Detalle" at bounding box center [612, 238] width 36 height 21
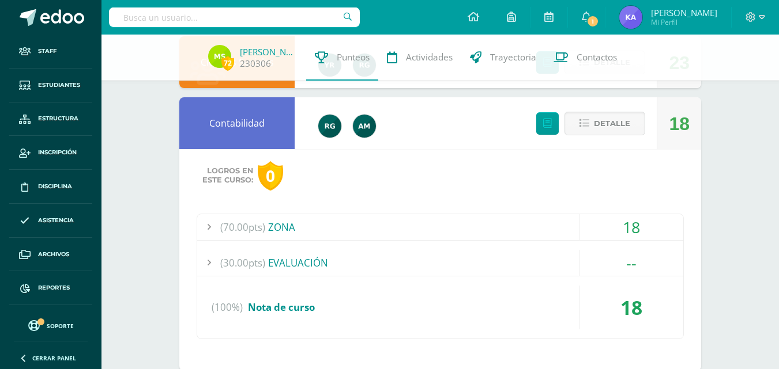
scroll to position [692, 0]
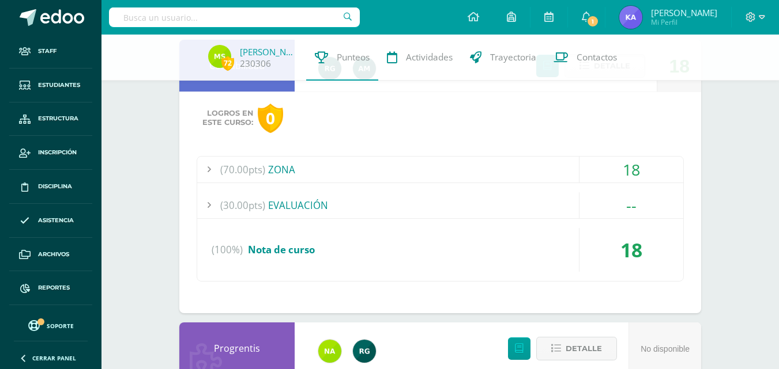
click at [267, 162] on div "(70.00pts) ZONA" at bounding box center [440, 170] width 486 height 26
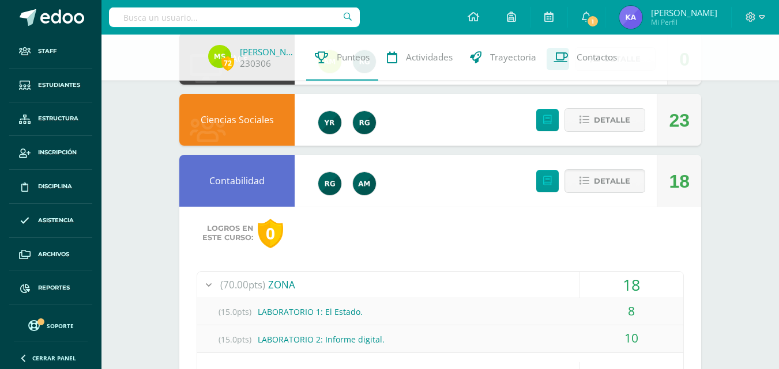
scroll to position [634, 0]
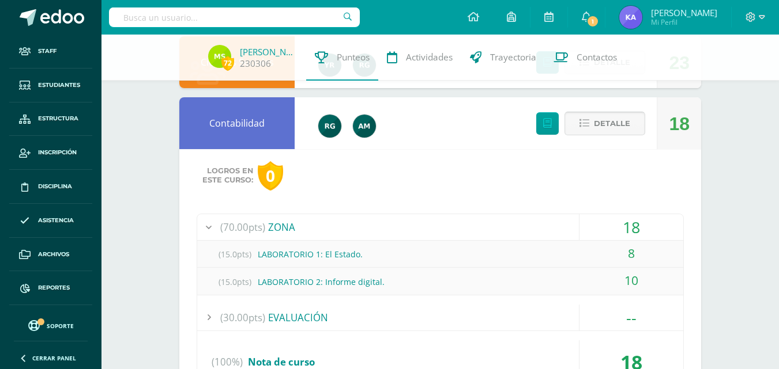
click at [629, 126] on span "Detalle" at bounding box center [612, 123] width 36 height 21
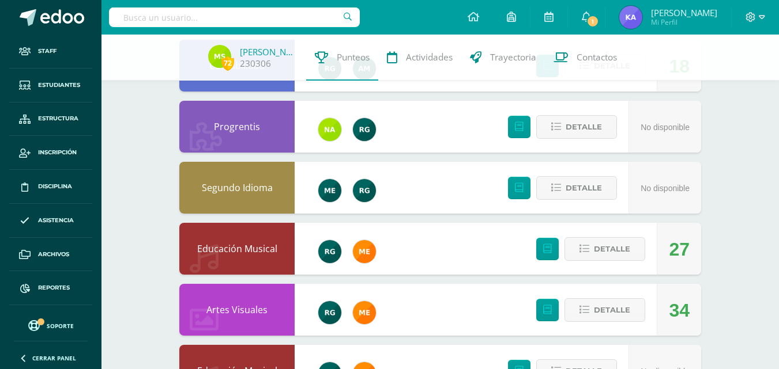
scroll to position [749, 0]
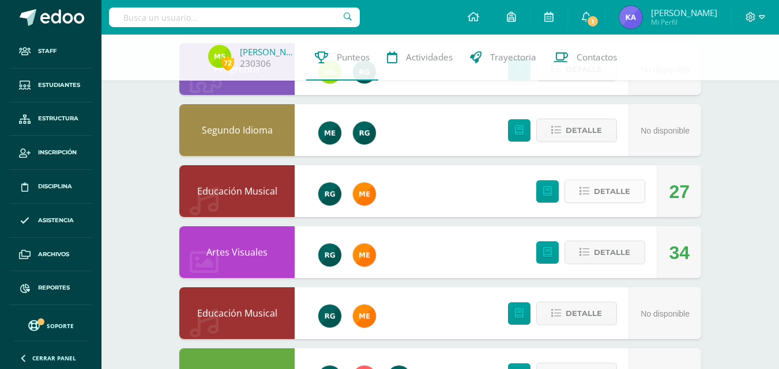
click at [613, 195] on span "Detalle" at bounding box center [612, 191] width 36 height 21
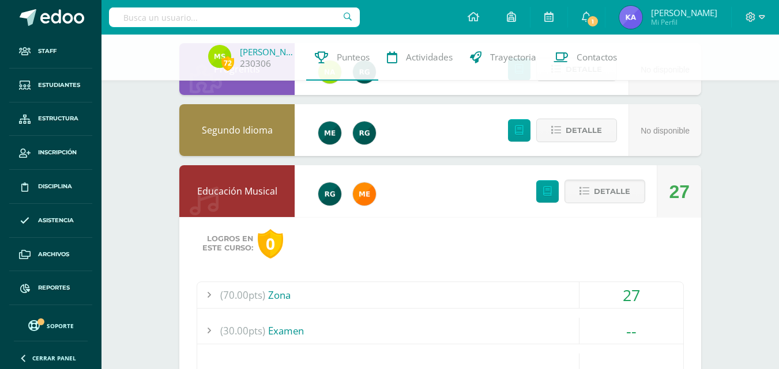
click at [258, 297] on span "(70.00pts)" at bounding box center [242, 295] width 45 height 26
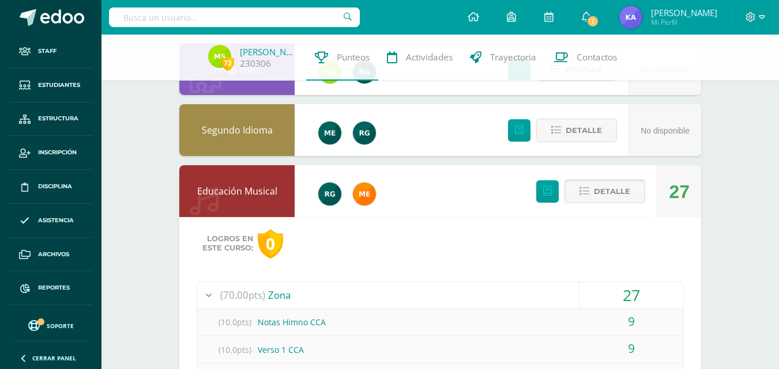
click at [602, 187] on span "Detalle" at bounding box center [612, 191] width 36 height 21
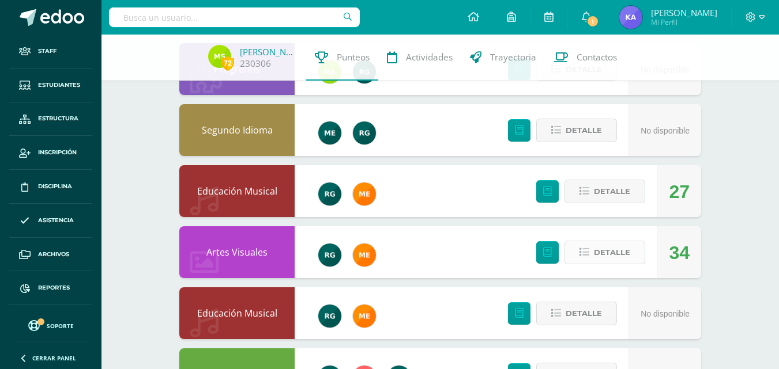
click at [613, 255] on span "Detalle" at bounding box center [612, 252] width 36 height 21
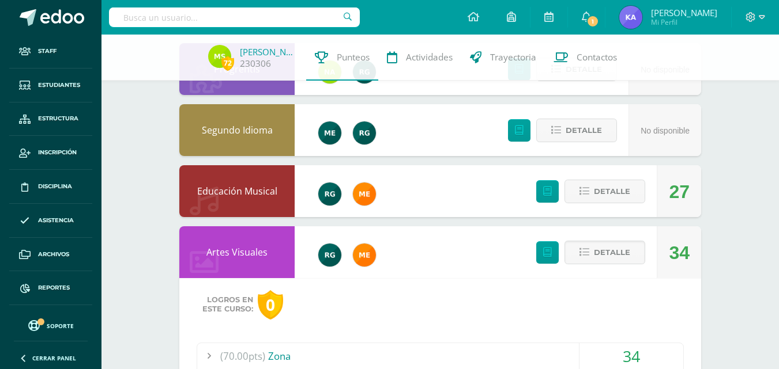
scroll to position [922, 0]
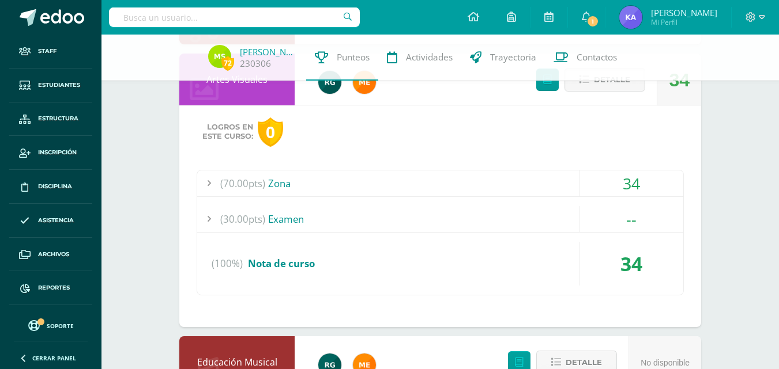
click at [263, 175] on span "(70.00pts)" at bounding box center [242, 184] width 45 height 26
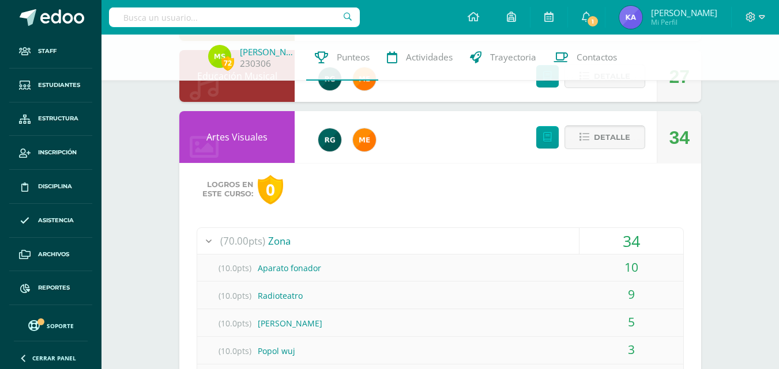
scroll to position [807, 0]
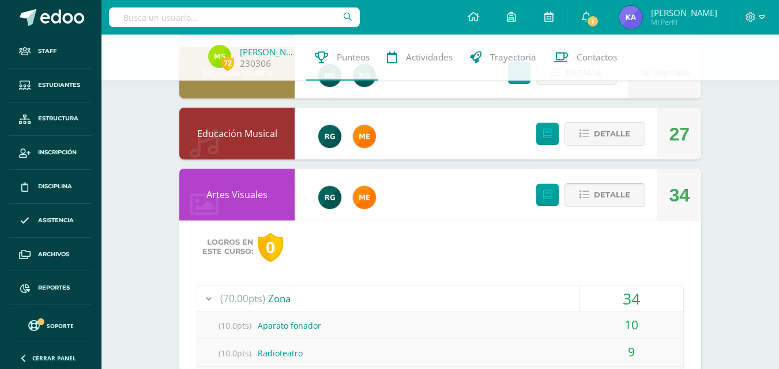
click at [627, 194] on span "Detalle" at bounding box center [612, 194] width 36 height 21
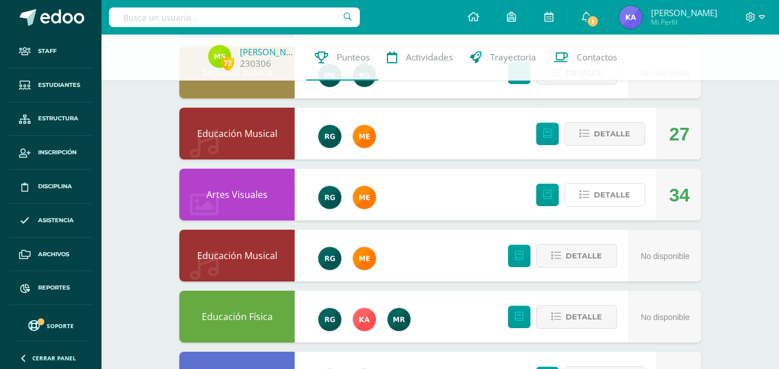
scroll to position [865, 0]
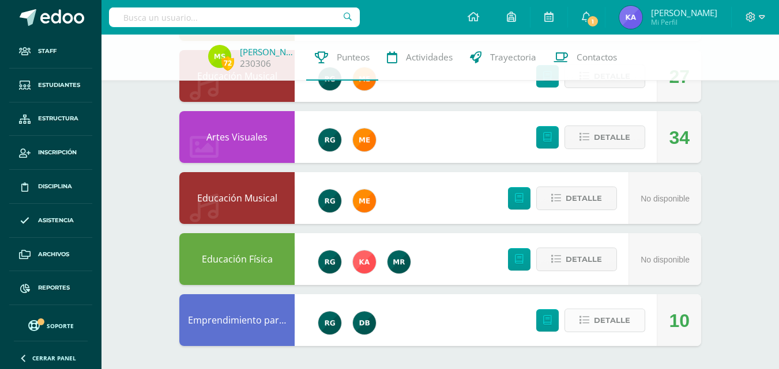
click at [628, 316] on span "Detalle" at bounding box center [612, 320] width 36 height 21
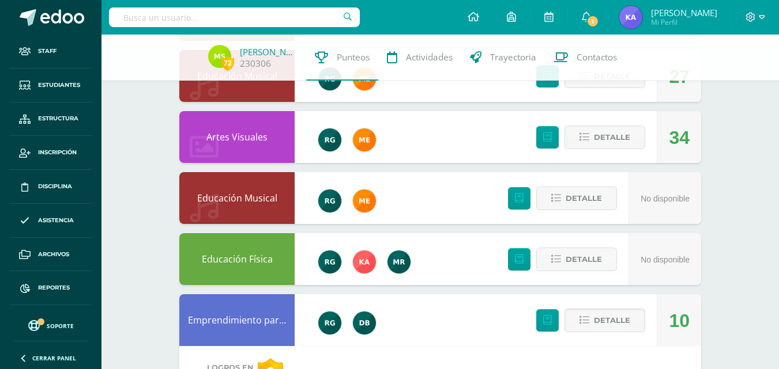
scroll to position [1037, 0]
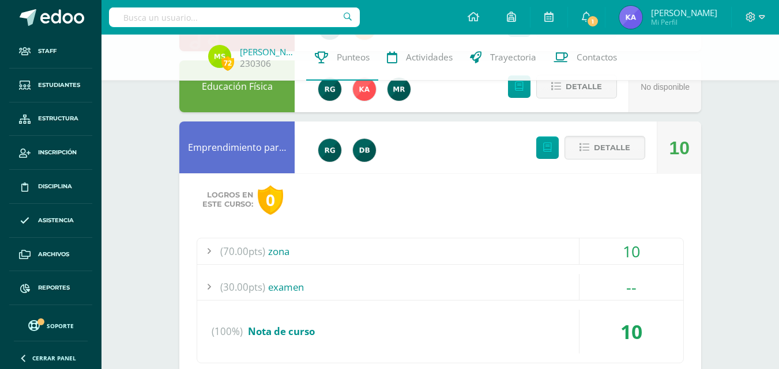
click at [253, 244] on span "(70.00pts)" at bounding box center [242, 252] width 45 height 26
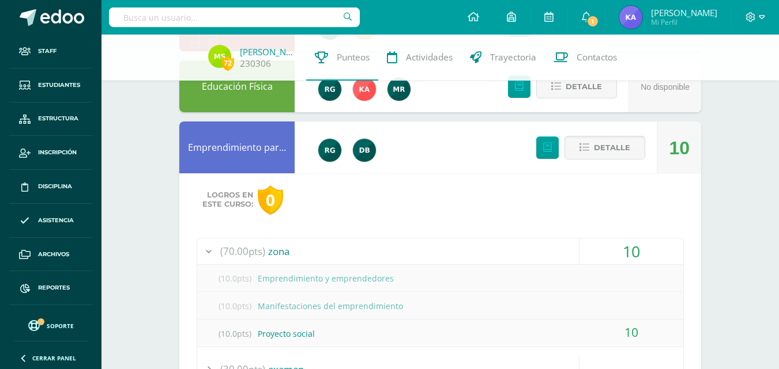
scroll to position [922, 0]
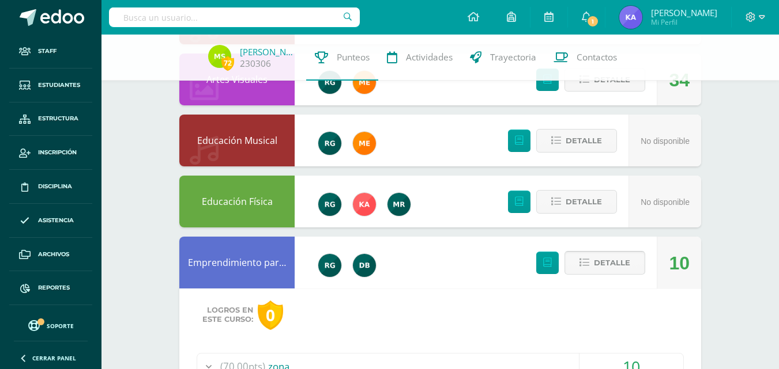
click at [615, 265] on span "Detalle" at bounding box center [612, 262] width 36 height 21
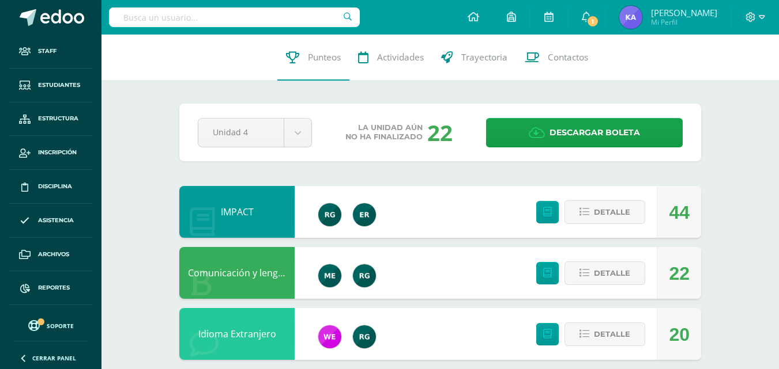
scroll to position [115, 0]
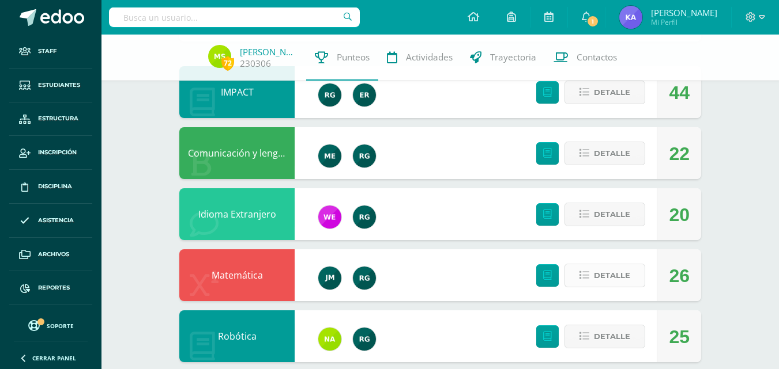
click at [623, 278] on span "Detalle" at bounding box center [612, 275] width 36 height 21
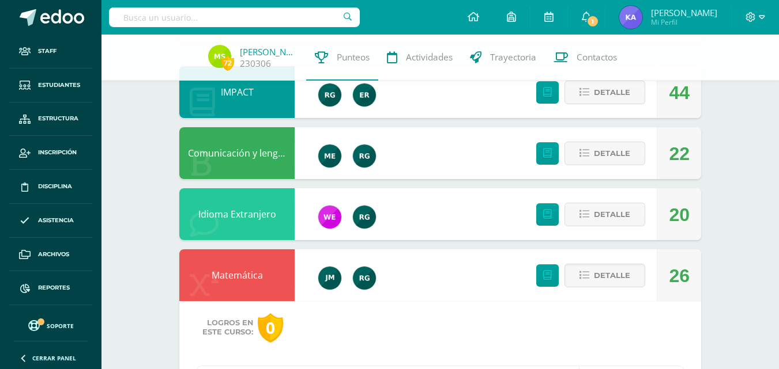
scroll to position [288, 0]
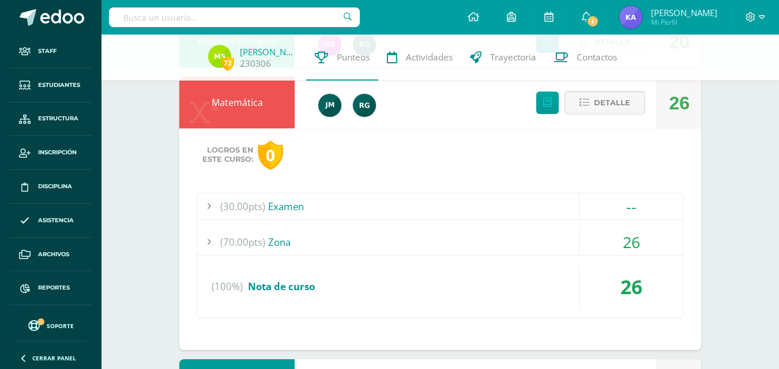
click at [223, 203] on span "(30.00pts)" at bounding box center [242, 207] width 45 height 26
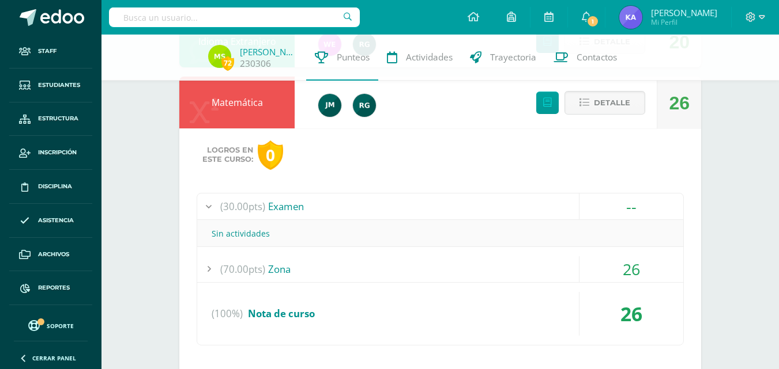
click at [226, 203] on span "(30.00pts)" at bounding box center [242, 207] width 45 height 26
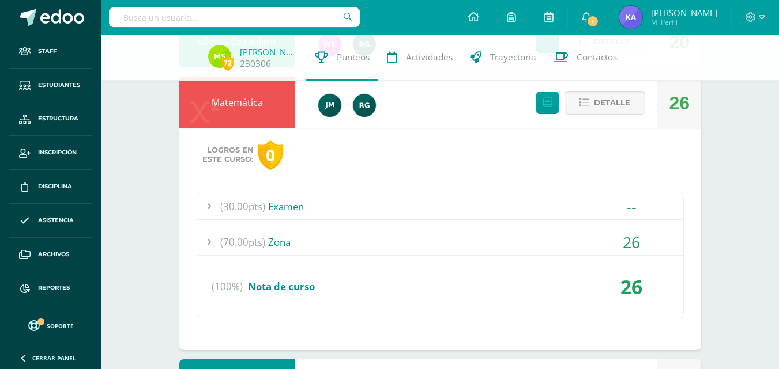
click at [232, 244] on span "(70.00pts)" at bounding box center [242, 242] width 45 height 26
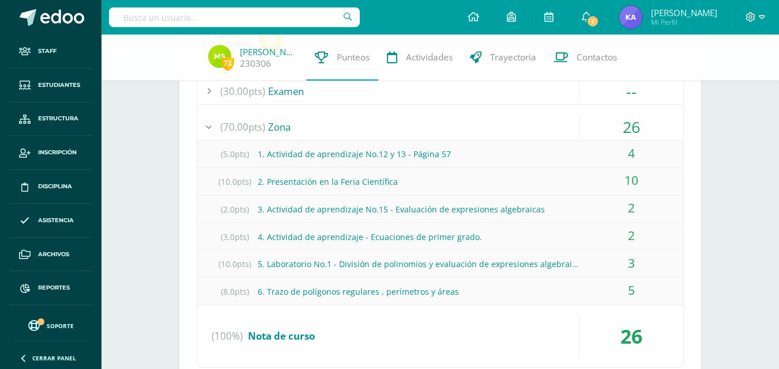
scroll to position [231, 0]
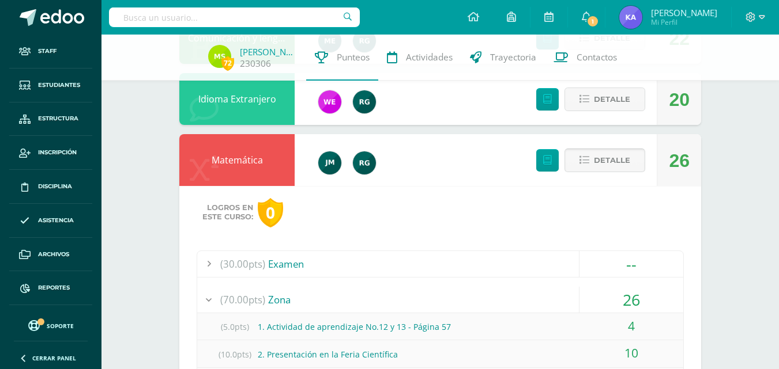
click at [608, 160] on span "Detalle" at bounding box center [612, 160] width 36 height 21
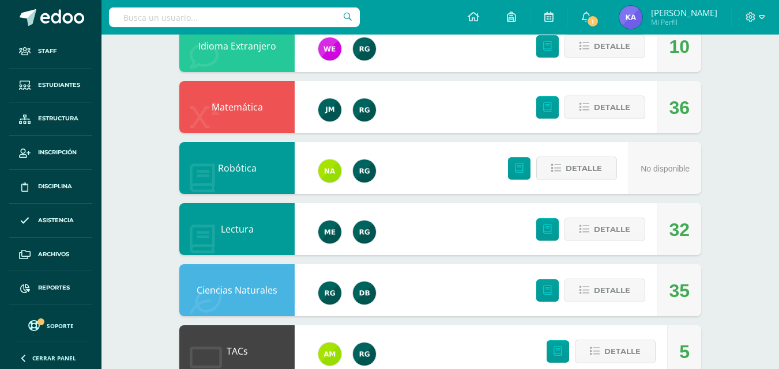
scroll to position [173, 0]
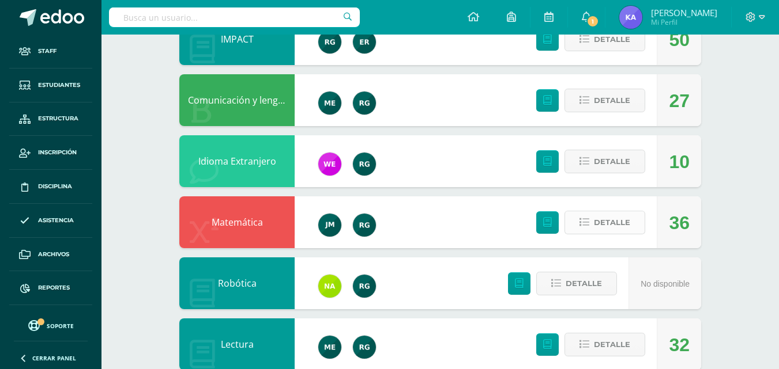
click at [606, 219] on span "Detalle" at bounding box center [612, 222] width 36 height 21
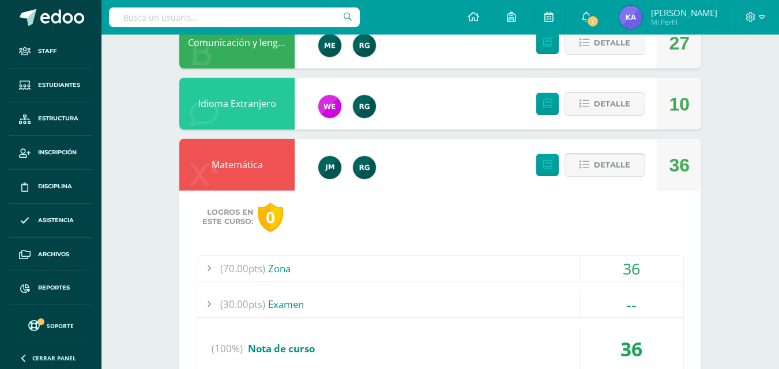
scroll to position [288, 0]
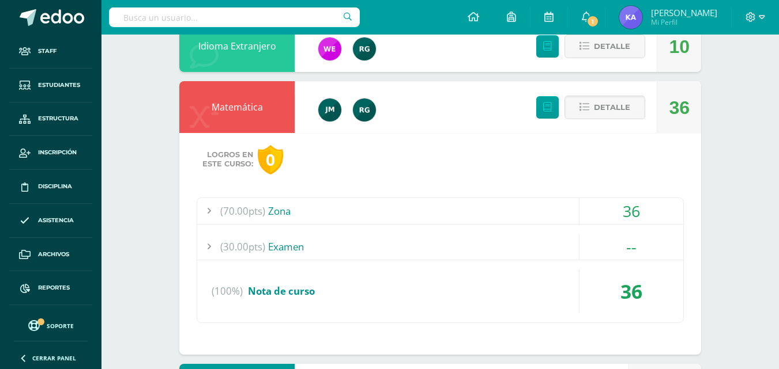
click at [231, 213] on span "(70.00pts)" at bounding box center [242, 211] width 45 height 26
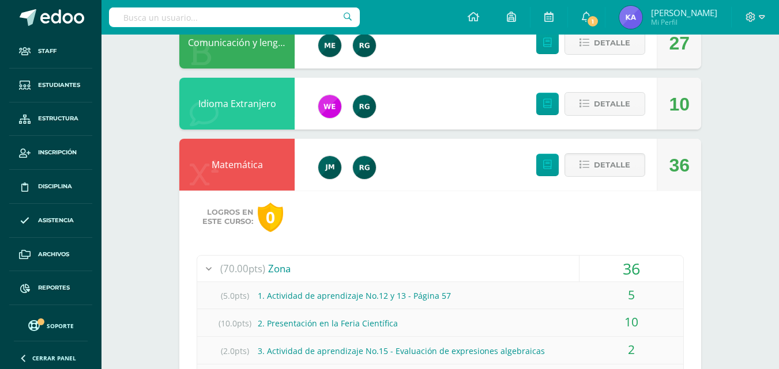
scroll to position [0, 0]
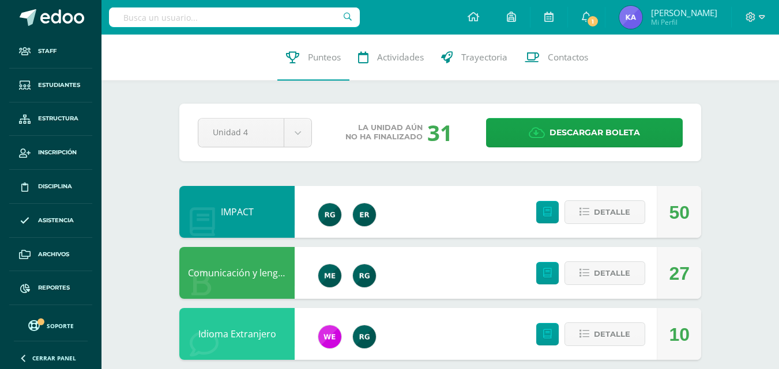
click at [185, 13] on input "text" at bounding box center [234, 17] width 251 height 20
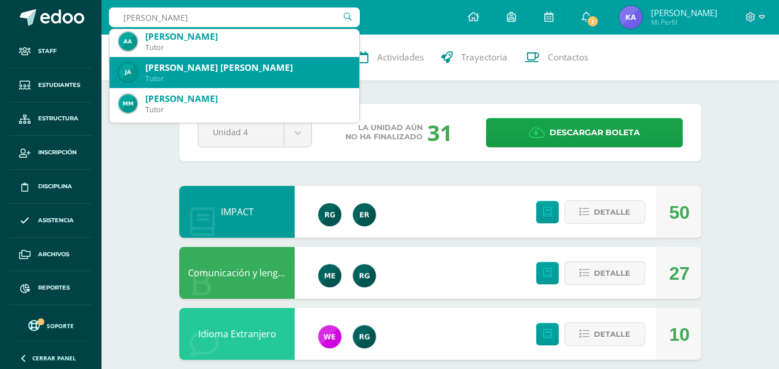
scroll to position [461, 0]
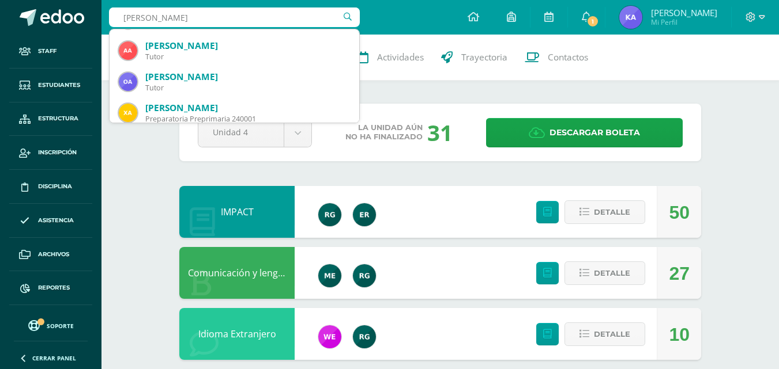
type input "[PERSON_NAME]"
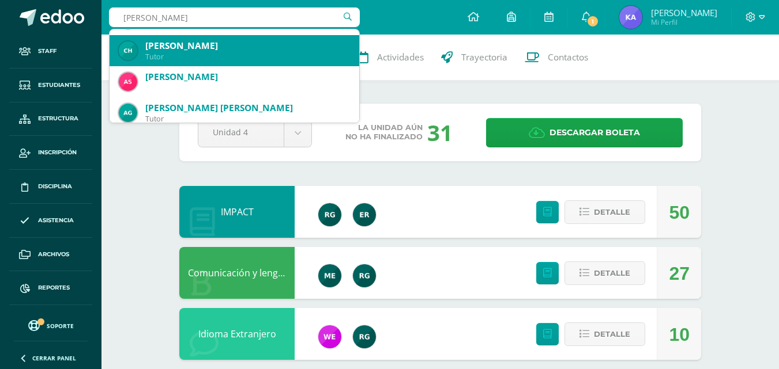
scroll to position [498, 0]
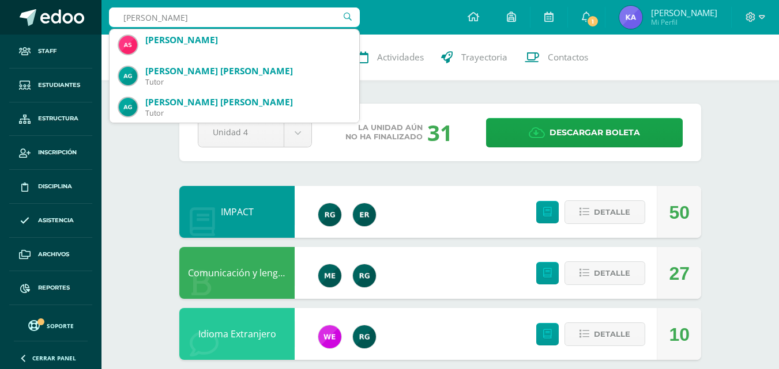
drag, startPoint x: 194, startPoint y: 17, endPoint x: 20, endPoint y: 2, distance: 174.2
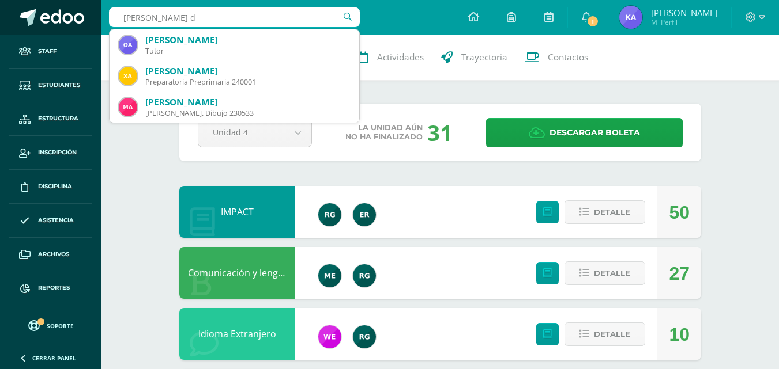
type input "aguirre"
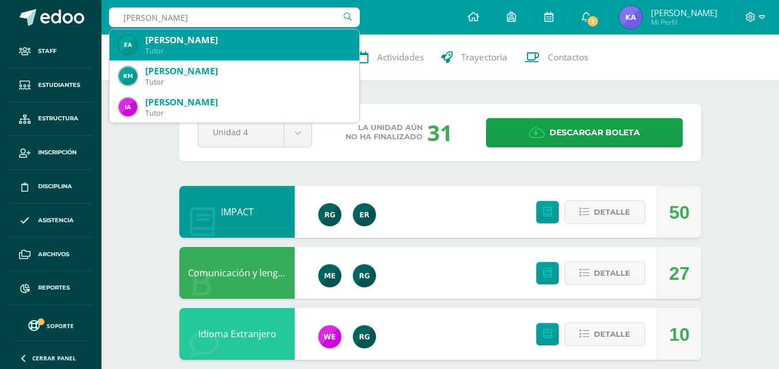
scroll to position [58, 0]
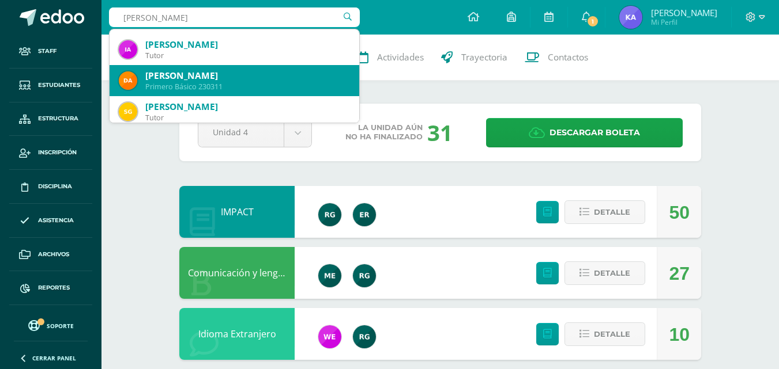
click at [278, 81] on div "[PERSON_NAME]" at bounding box center [247, 76] width 205 height 12
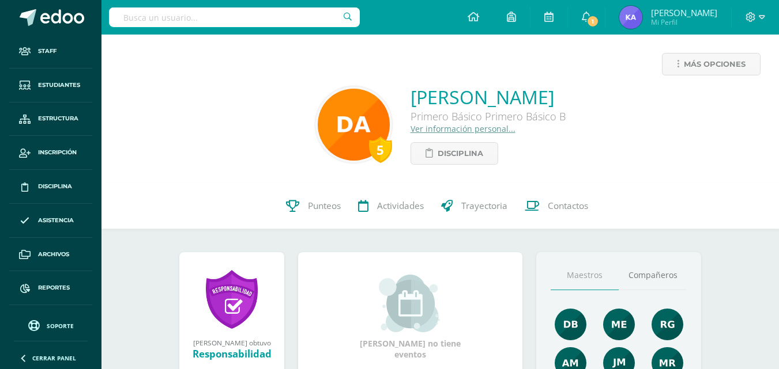
scroll to position [58, 0]
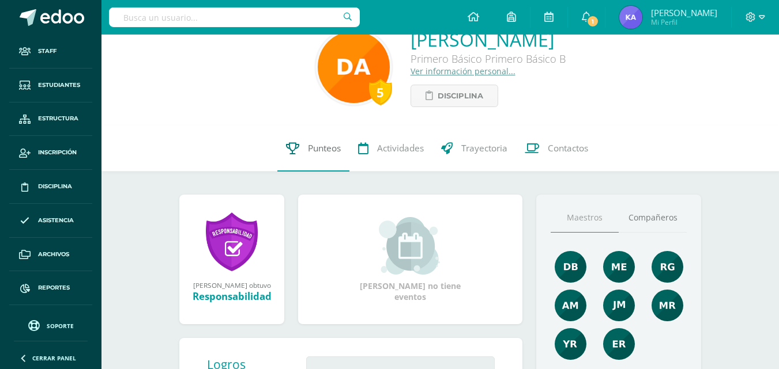
click at [329, 141] on link "Punteos" at bounding box center [313, 149] width 72 height 46
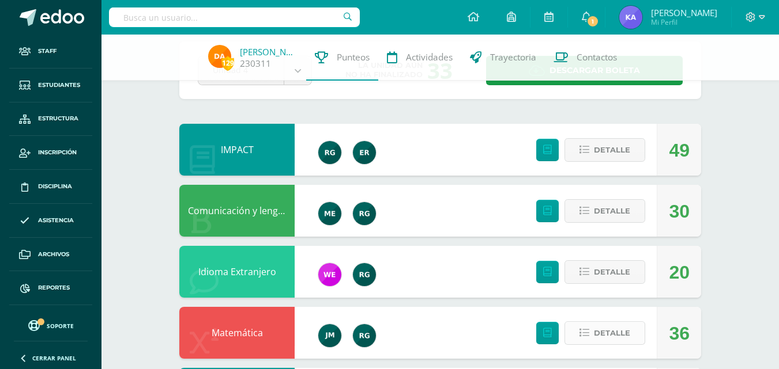
scroll to position [115, 0]
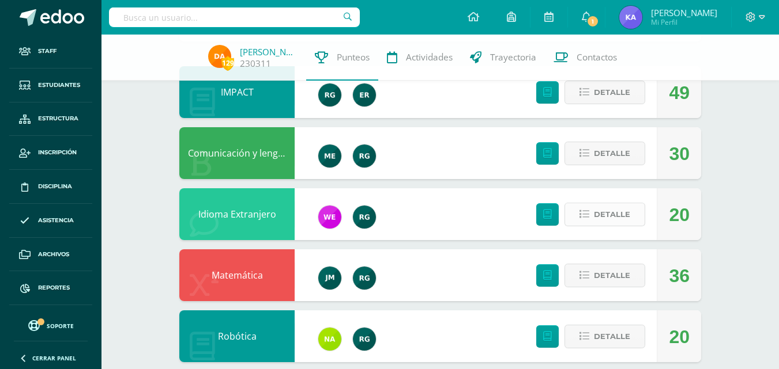
click at [614, 210] on span "Detalle" at bounding box center [612, 214] width 36 height 21
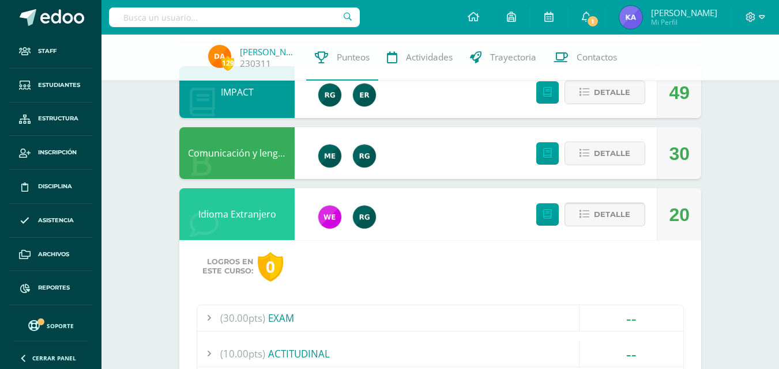
click at [609, 210] on span "Detalle" at bounding box center [612, 214] width 36 height 21
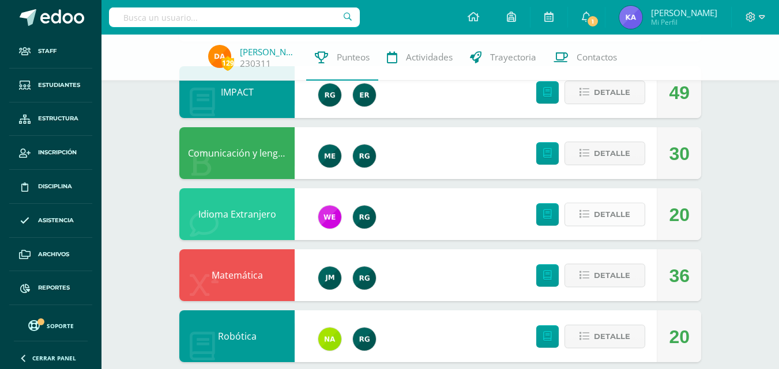
click at [603, 209] on span "Detalle" at bounding box center [612, 214] width 36 height 21
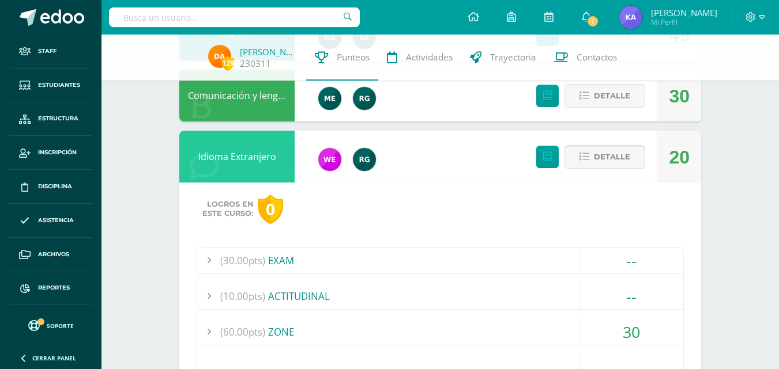
scroll to position [231, 0]
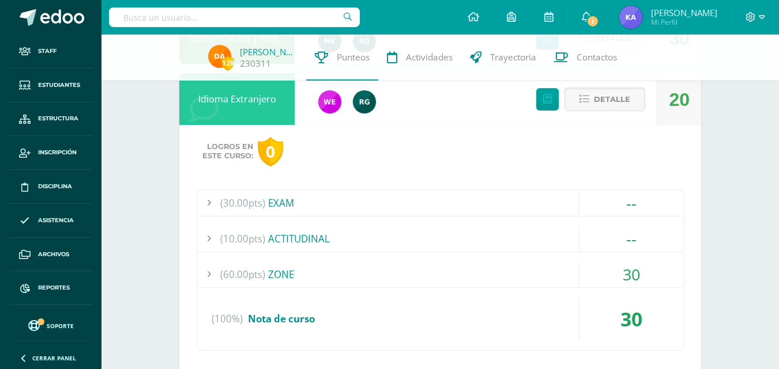
click at [240, 274] on span "(60.00pts)" at bounding box center [242, 275] width 45 height 26
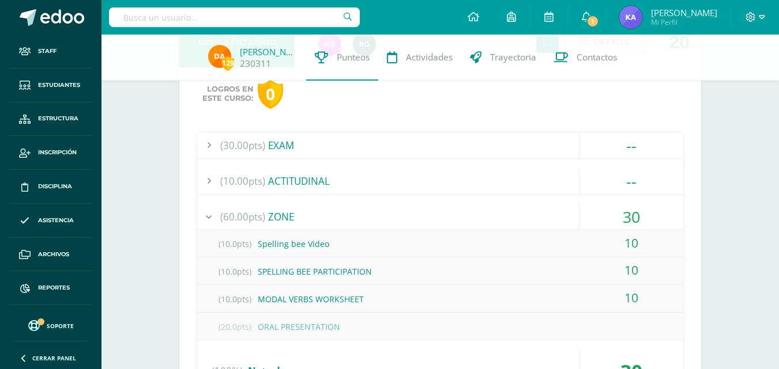
scroll to position [115, 0]
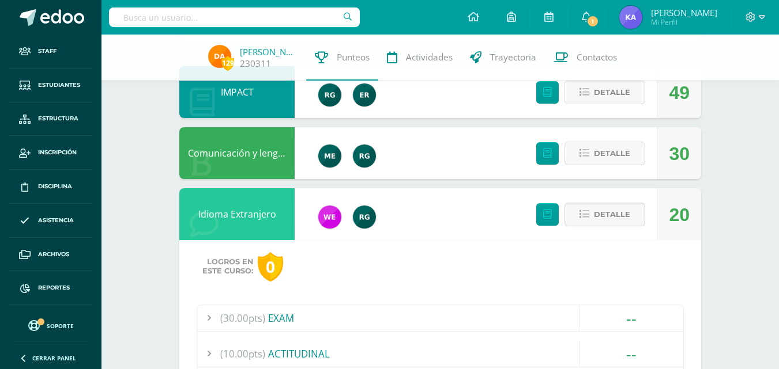
click at [598, 213] on span "Detalle" at bounding box center [612, 214] width 36 height 21
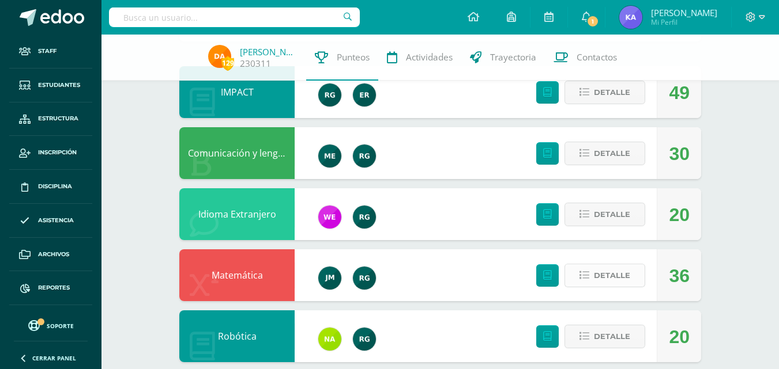
click at [623, 273] on span "Detalle" at bounding box center [612, 275] width 36 height 21
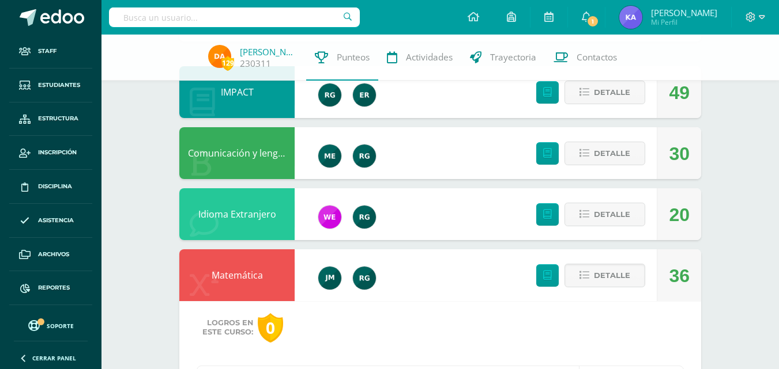
scroll to position [231, 0]
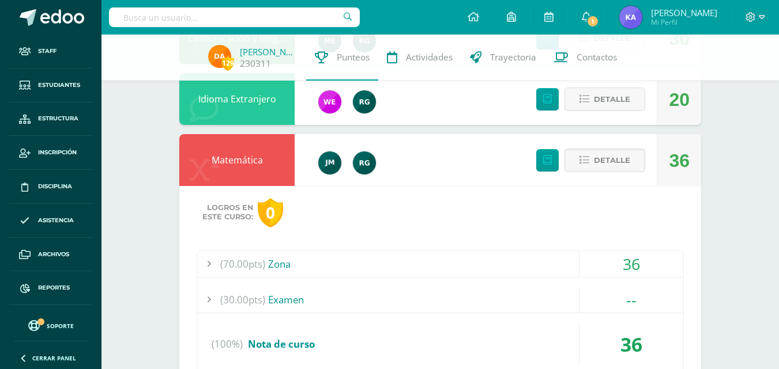
click at [284, 259] on div "(70.00pts) Zona" at bounding box center [440, 264] width 486 height 26
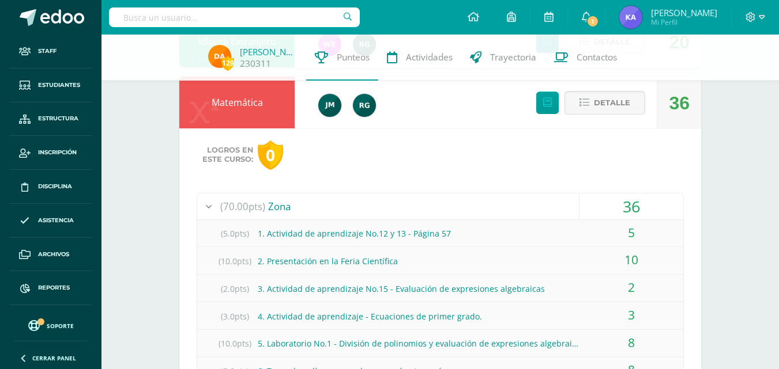
scroll to position [115, 0]
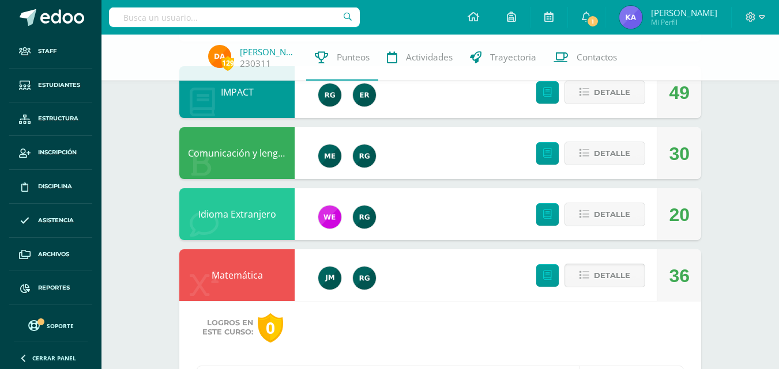
click at [625, 273] on span "Detalle" at bounding box center [612, 275] width 36 height 21
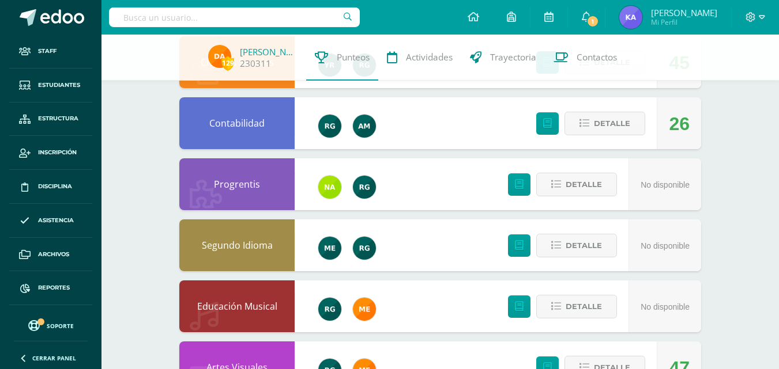
scroll to position [807, 0]
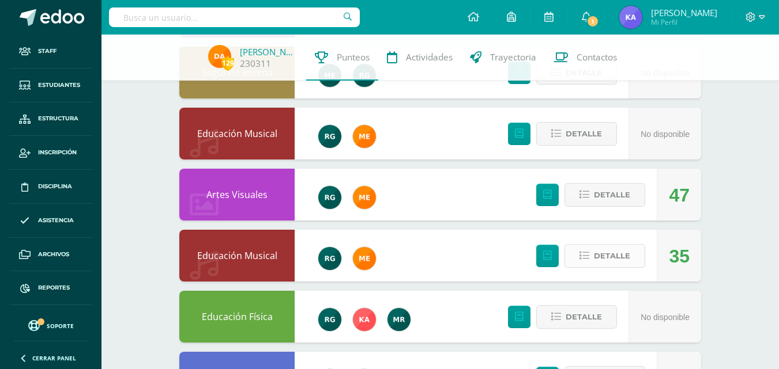
click at [627, 254] on span "Detalle" at bounding box center [612, 256] width 36 height 21
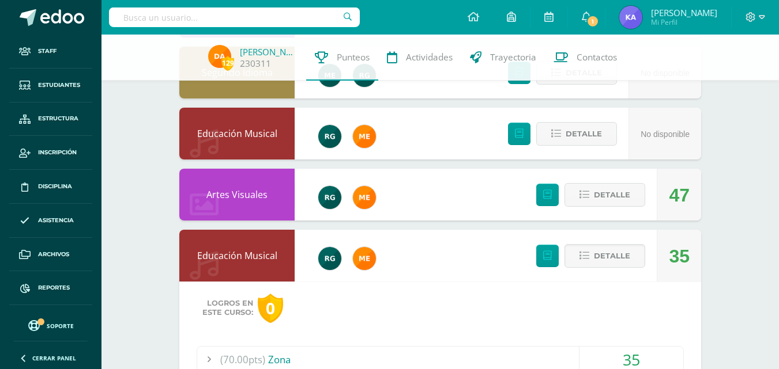
scroll to position [922, 0]
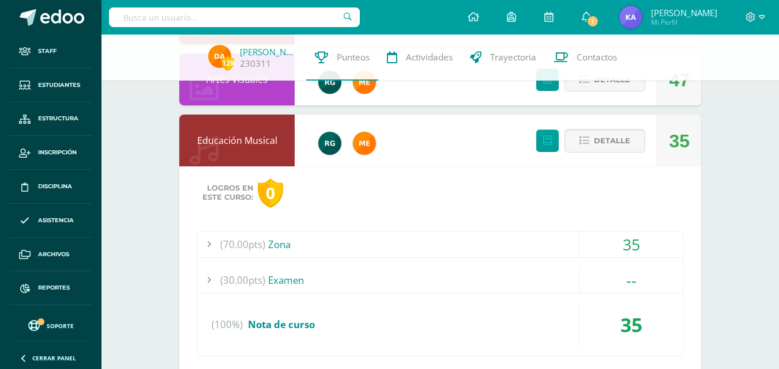
click at [242, 242] on span "(70.00pts)" at bounding box center [242, 245] width 45 height 26
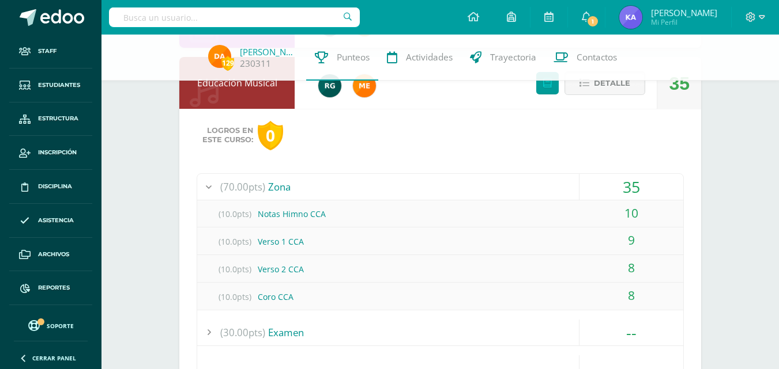
scroll to position [865, 0]
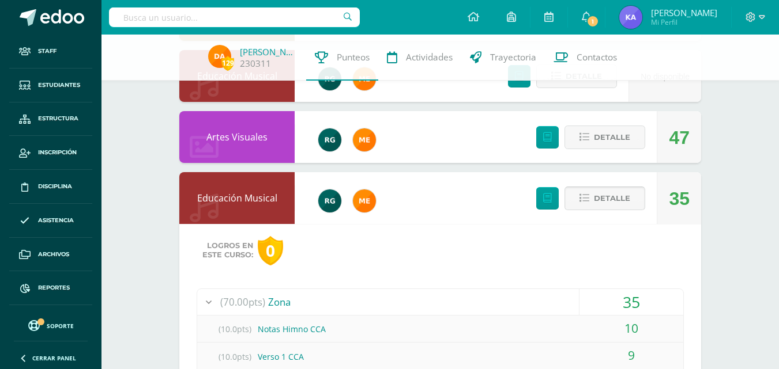
click at [598, 196] on span "Detalle" at bounding box center [612, 198] width 36 height 21
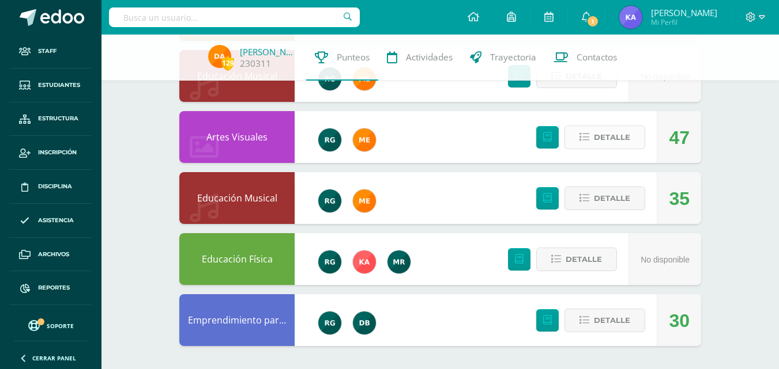
click at [589, 133] on icon at bounding box center [584, 138] width 10 height 10
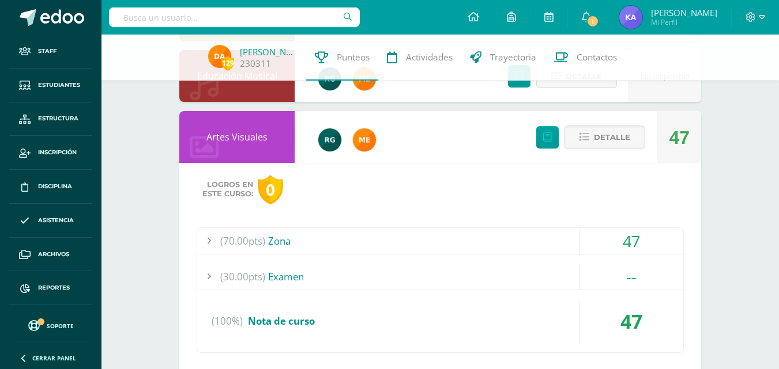
scroll to position [980, 0]
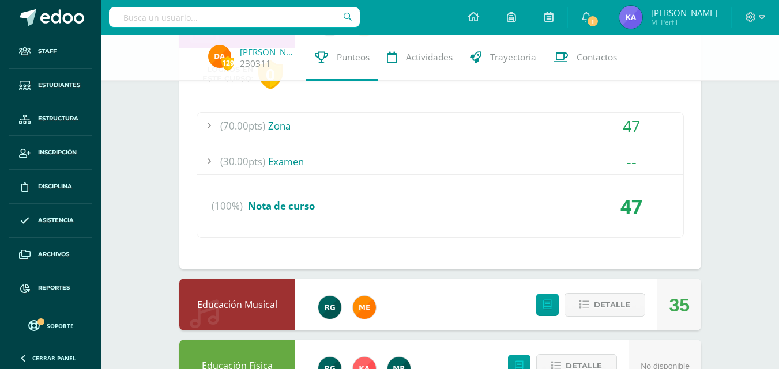
click at [241, 126] on span "(70.00pts)" at bounding box center [242, 126] width 45 height 26
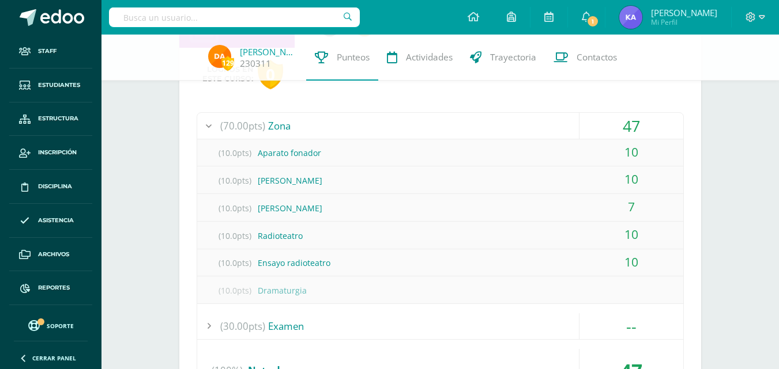
scroll to position [865, 0]
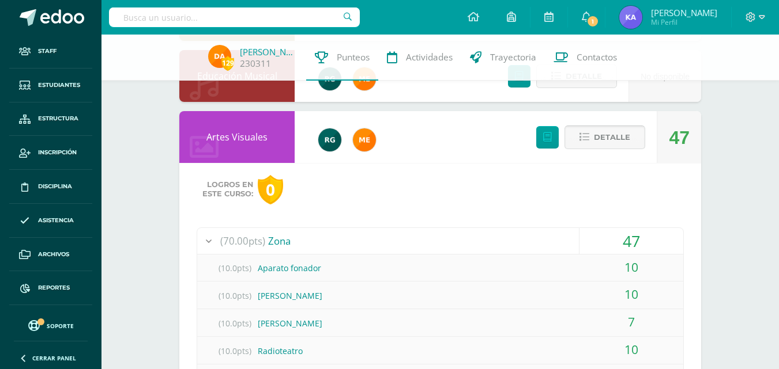
click at [592, 129] on button "Detalle" at bounding box center [604, 138] width 81 height 24
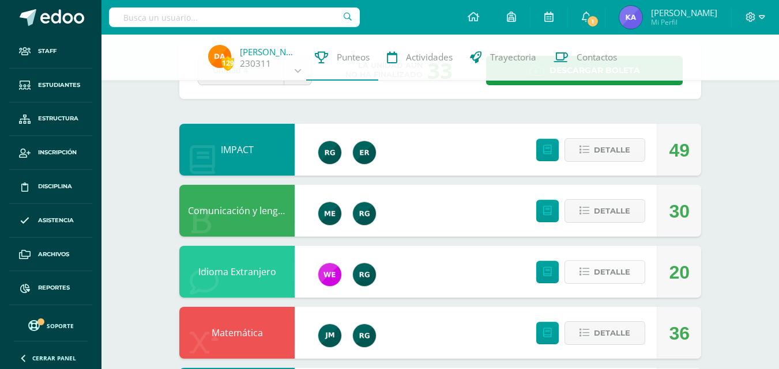
scroll to position [115, 0]
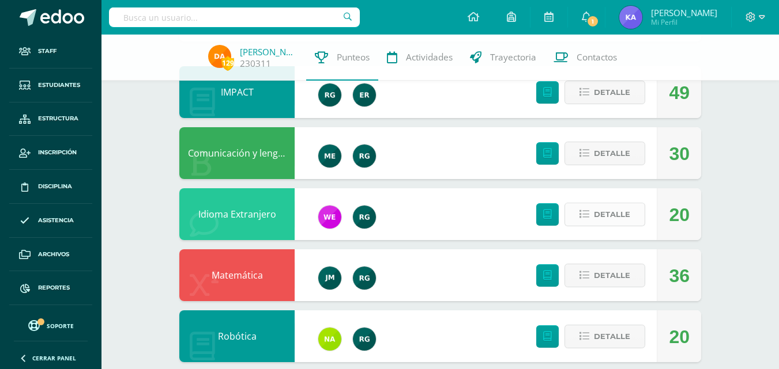
click at [610, 219] on span "Detalle" at bounding box center [612, 214] width 36 height 21
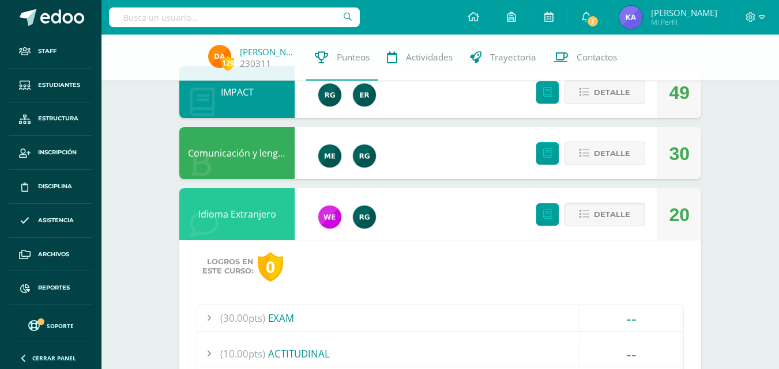
scroll to position [173, 0]
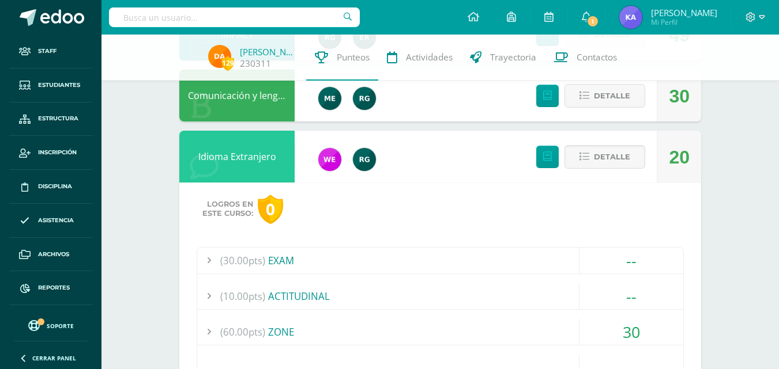
drag, startPoint x: 242, startPoint y: 332, endPoint x: 248, endPoint y: 331, distance: 6.4
click at [242, 331] on span "(60.00pts)" at bounding box center [242, 332] width 45 height 26
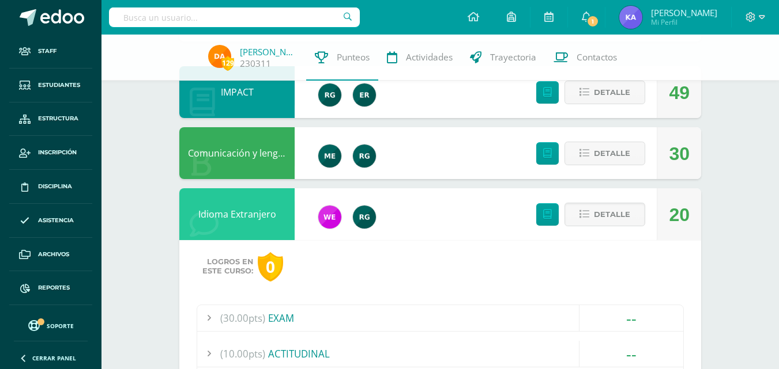
scroll to position [58, 0]
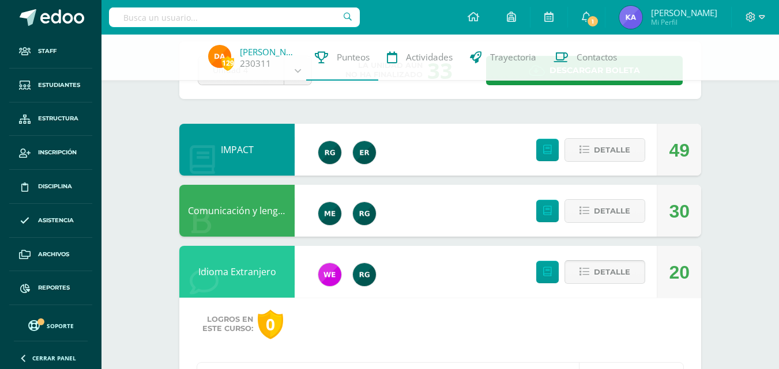
click at [599, 267] on span "Detalle" at bounding box center [612, 272] width 36 height 21
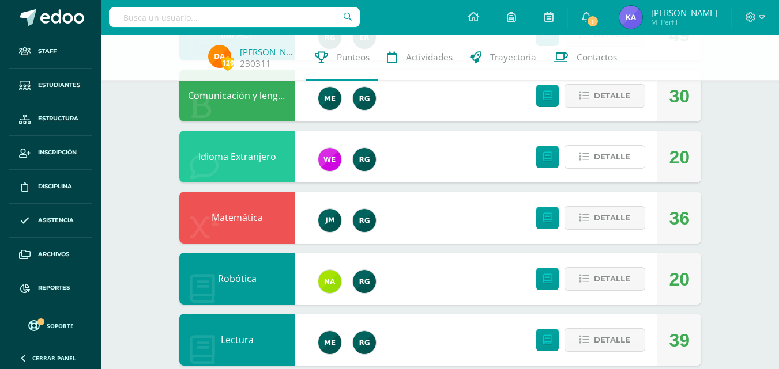
scroll to position [0, 0]
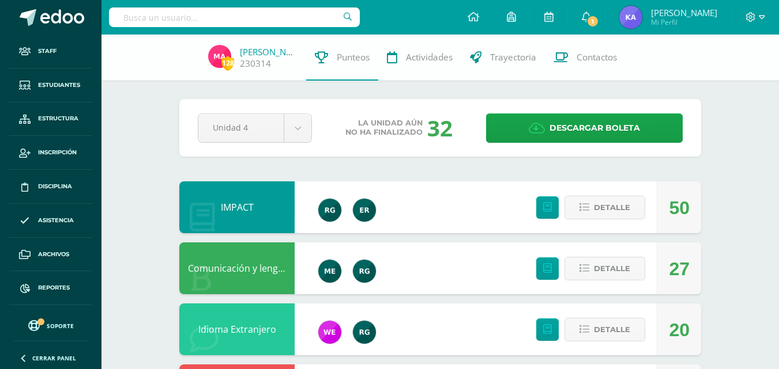
scroll to position [58, 0]
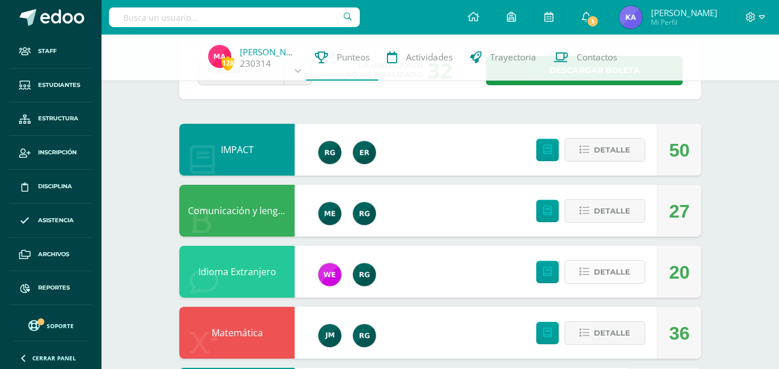
click at [621, 272] on span "Detalle" at bounding box center [612, 272] width 36 height 21
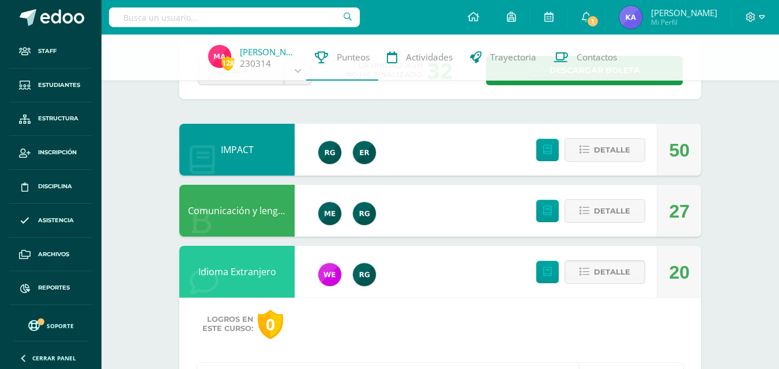
scroll to position [173, 0]
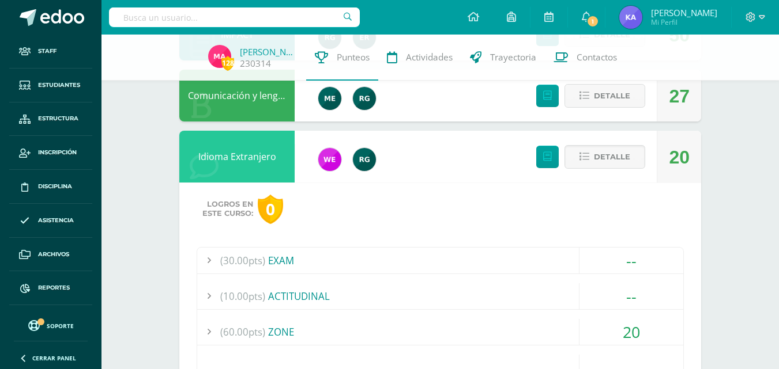
click at [242, 329] on span "(60.00pts)" at bounding box center [242, 332] width 45 height 26
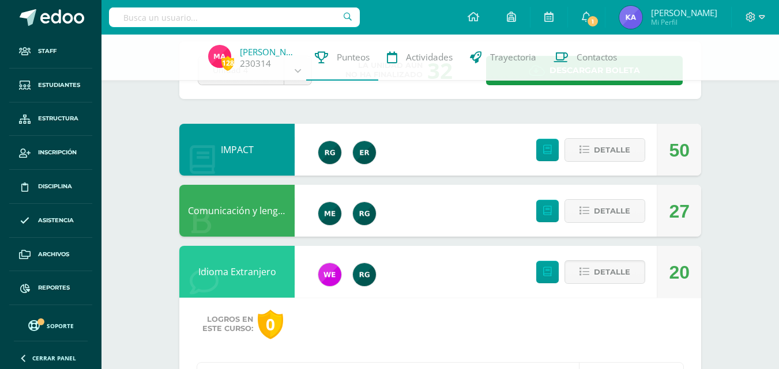
scroll to position [0, 0]
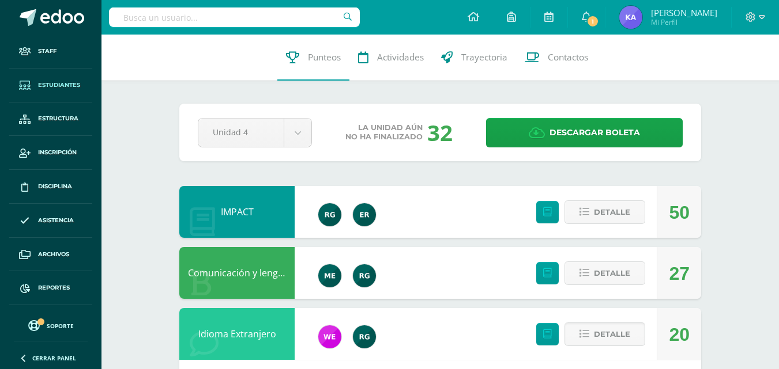
click at [59, 85] on span "Estudiantes" at bounding box center [59, 85] width 42 height 9
